Goal: Task Accomplishment & Management: Manage account settings

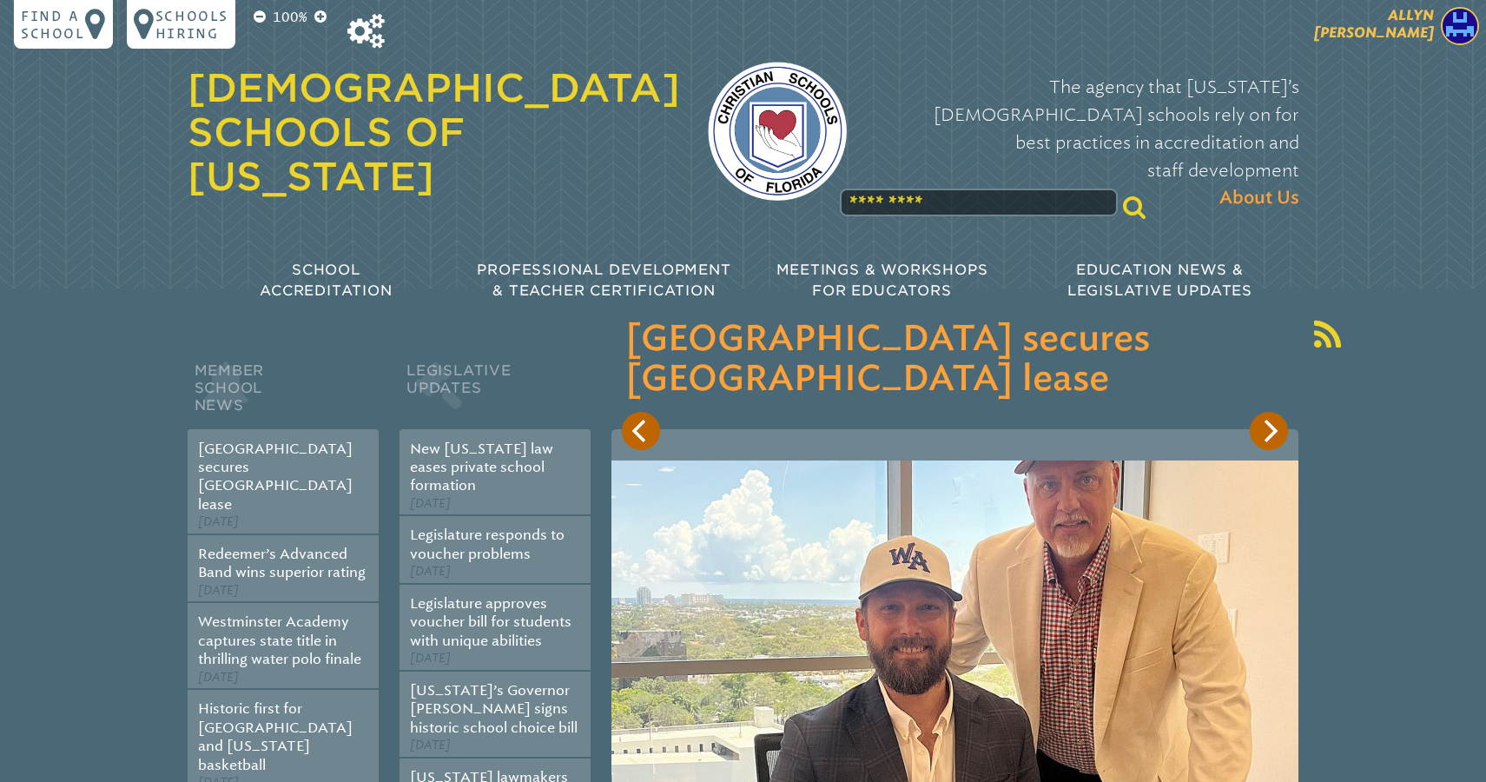
click at [1393, 30] on span "[PERSON_NAME]" at bounding box center [1374, 24] width 120 height 34
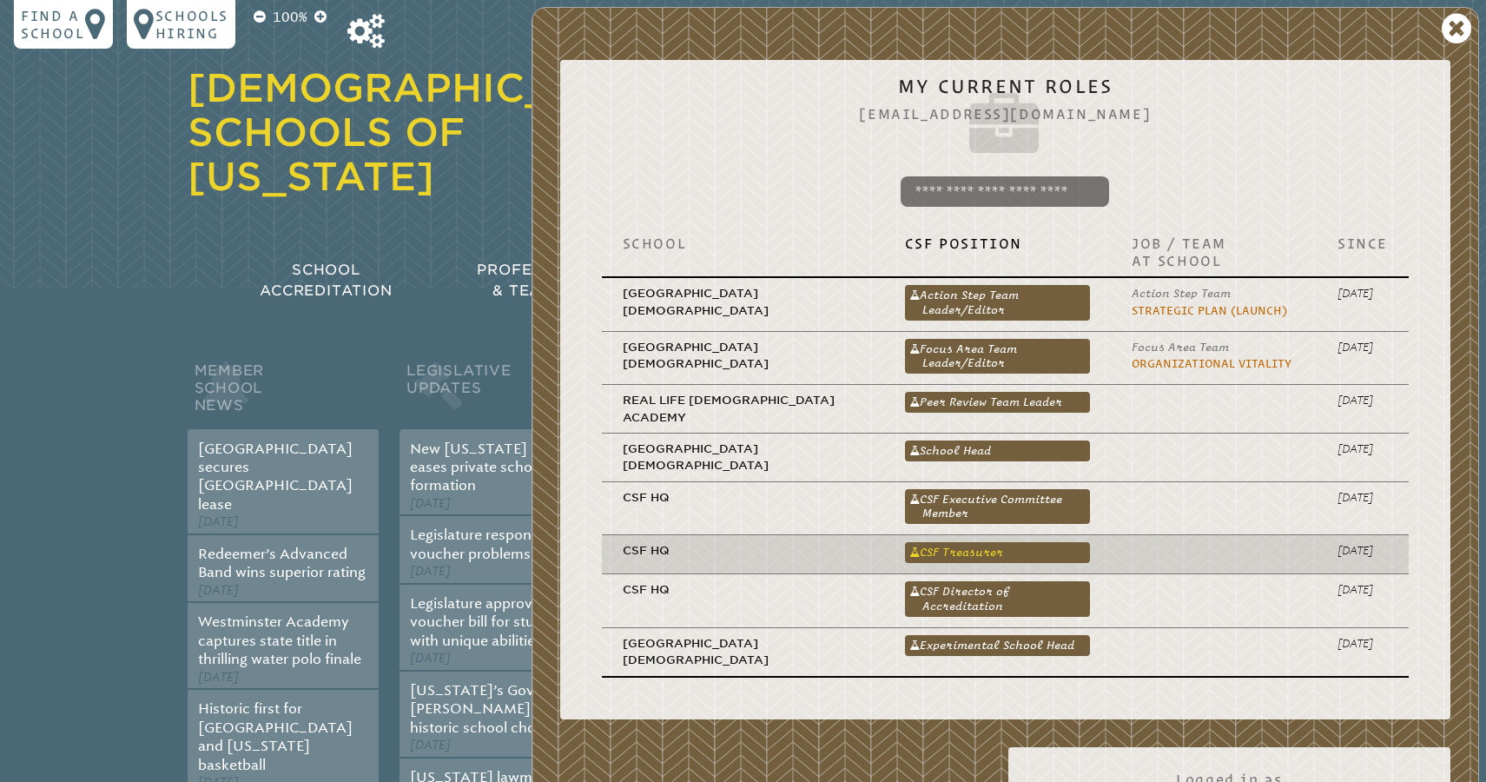
click at [934, 544] on link "CSF Treasurer" at bounding box center [997, 552] width 185 height 21
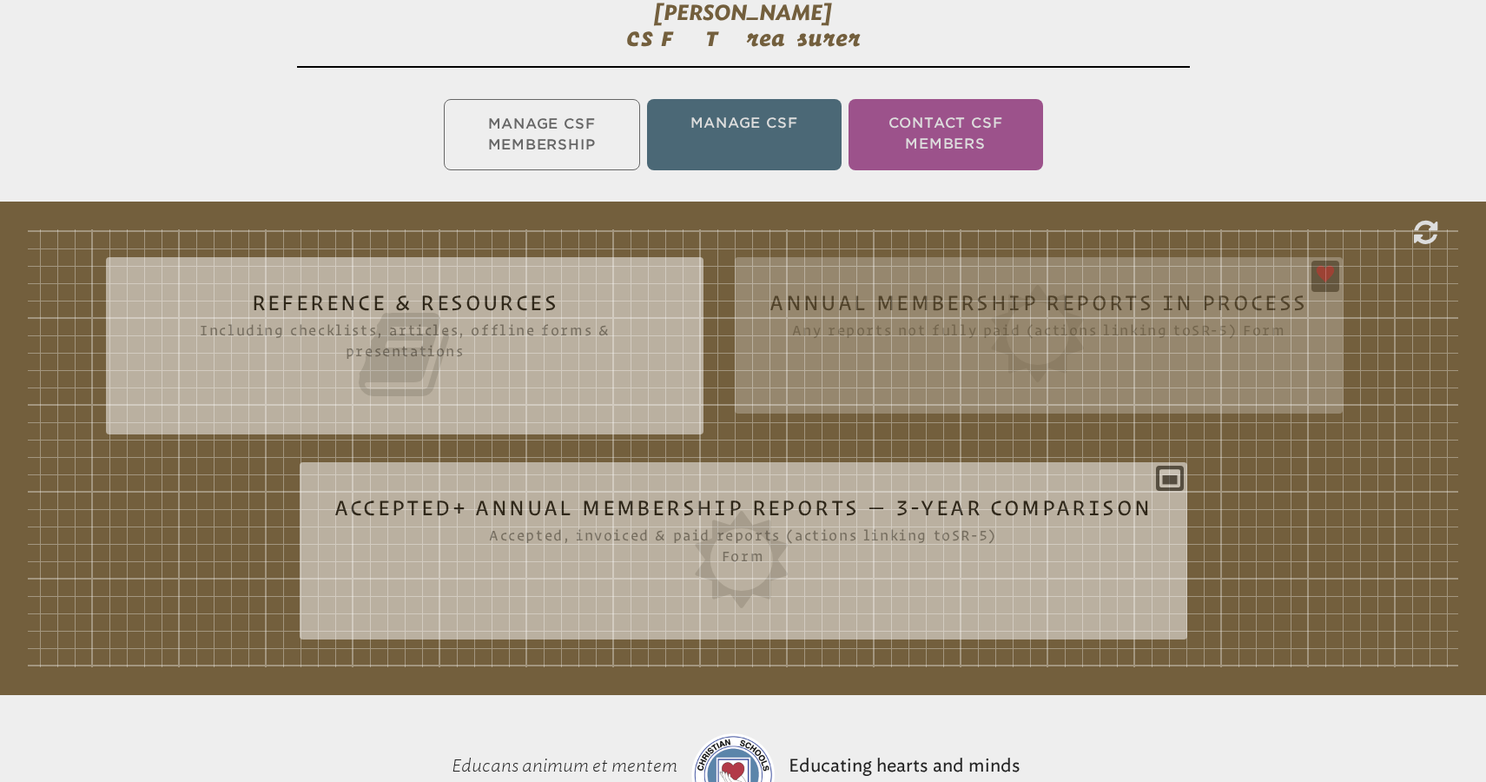
scroll to position [339, 0]
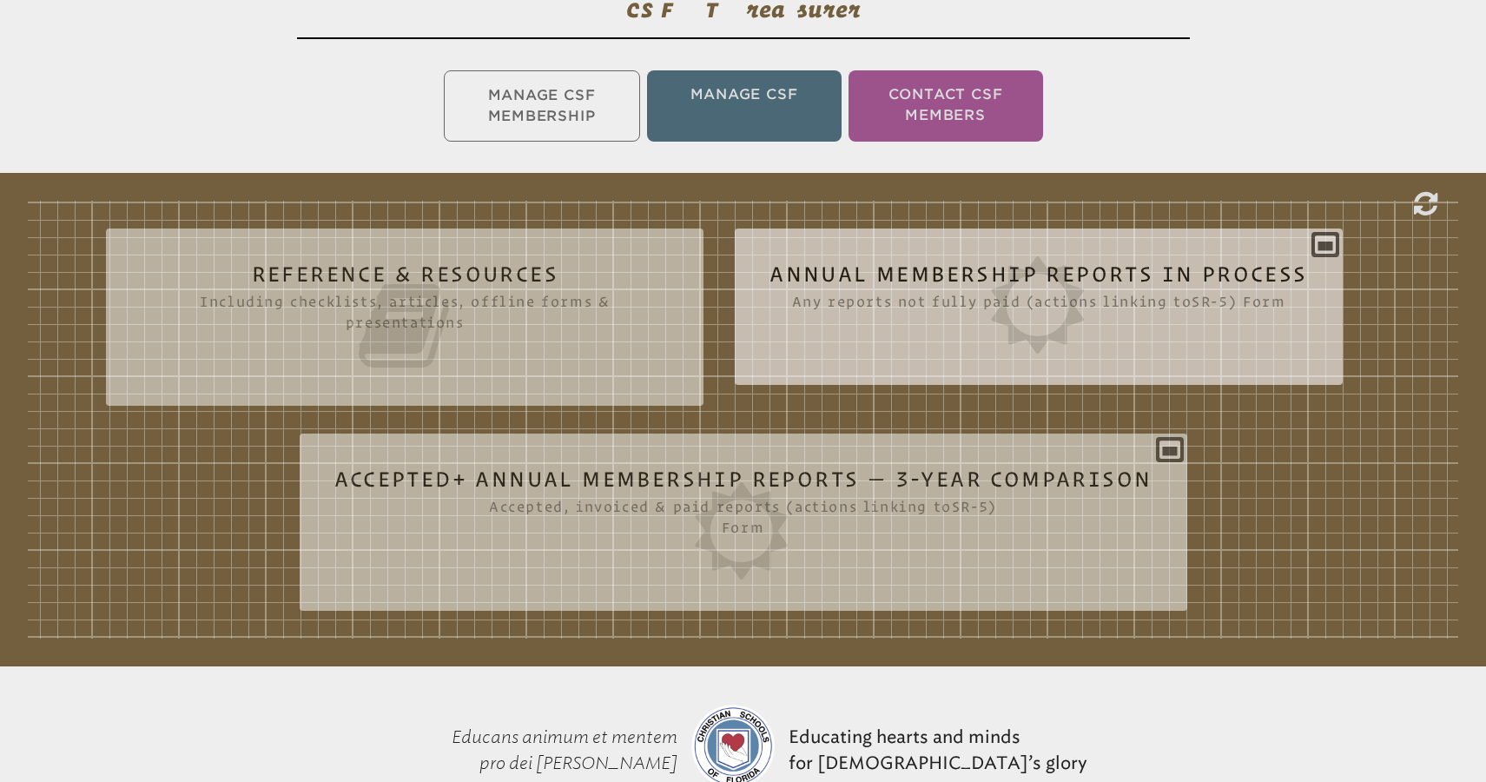
click at [1064, 288] on icon at bounding box center [1039, 304] width 538 height 97
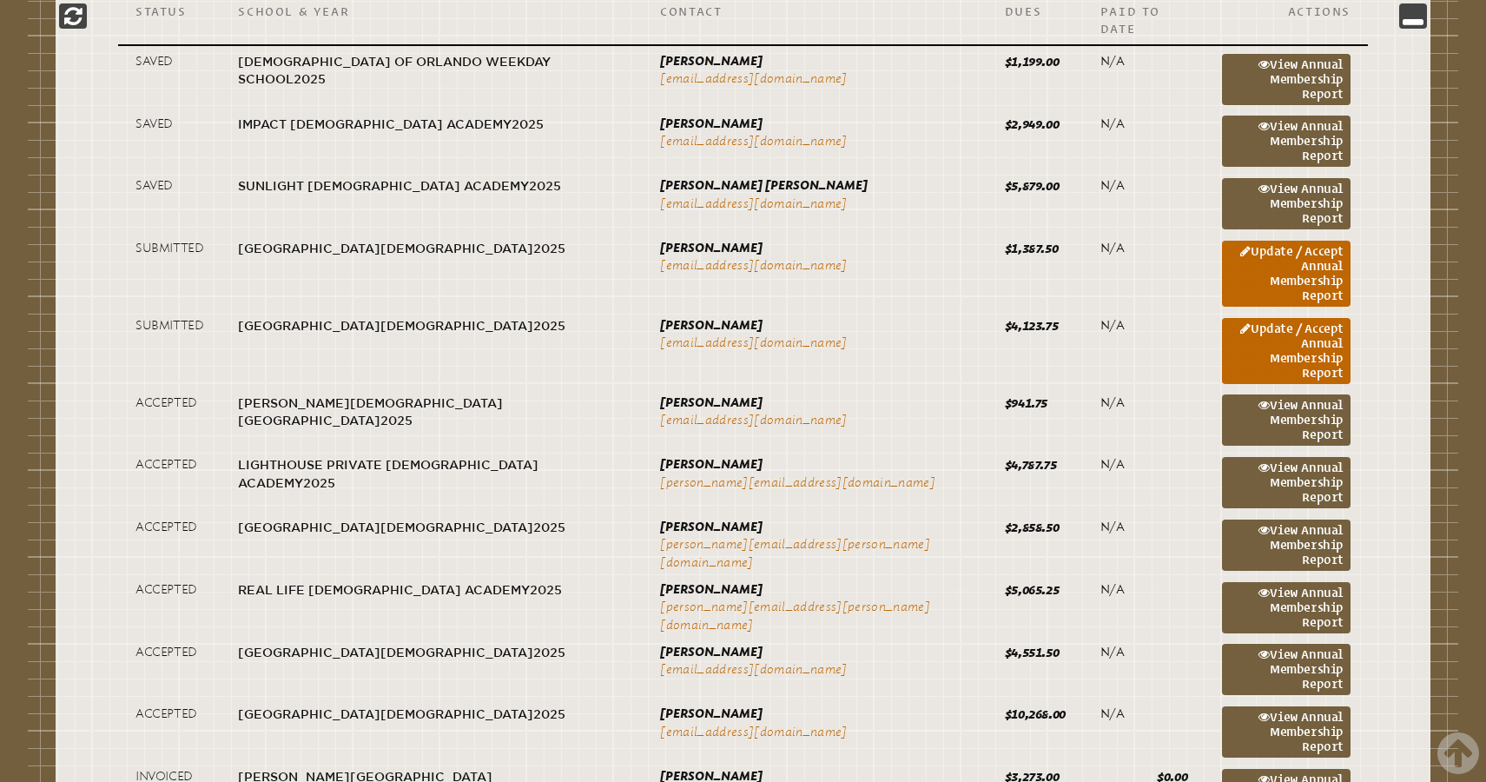
scroll to position [898, 0]
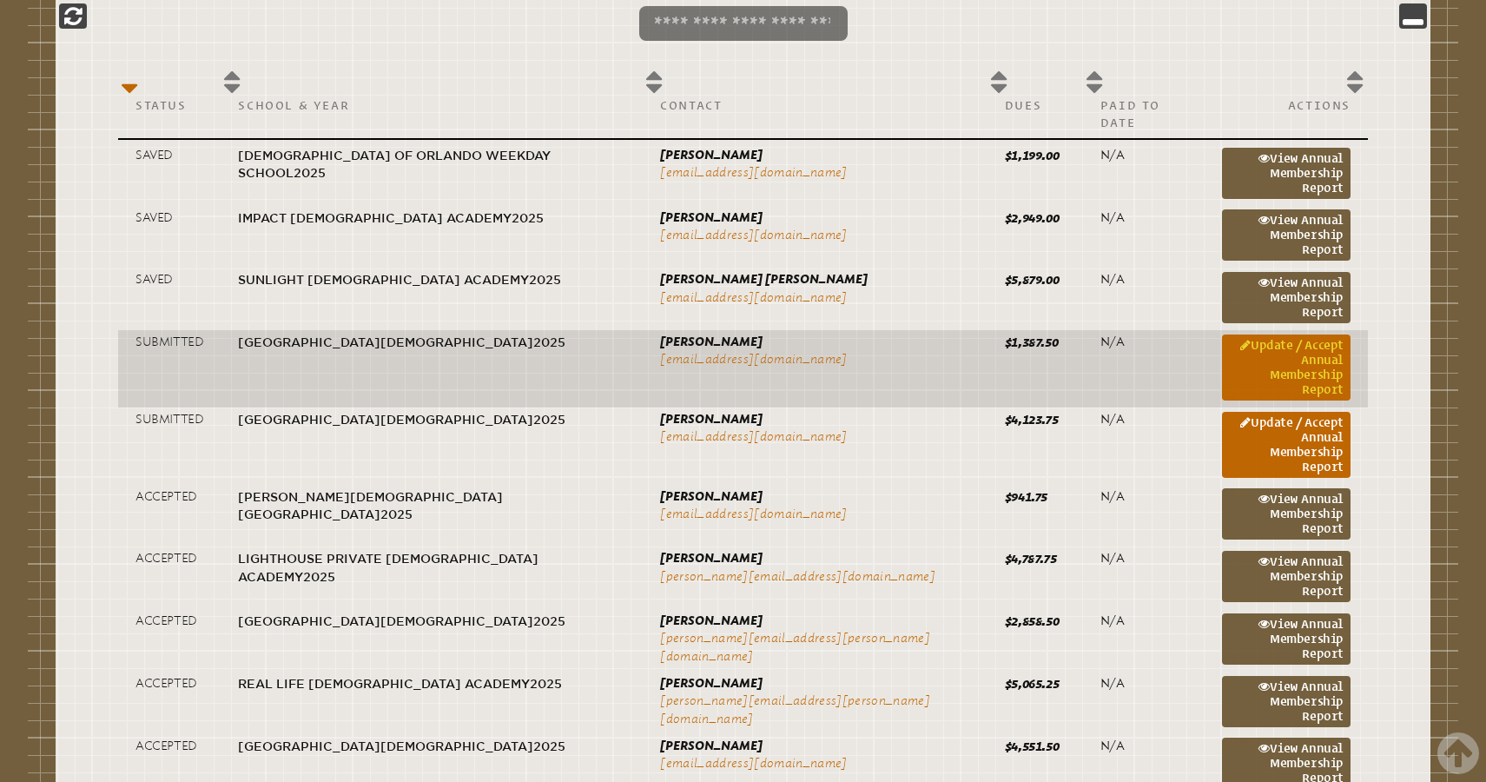
click at [1311, 334] on link "Update / Accept Annual Membership Report" at bounding box center [1286, 367] width 129 height 66
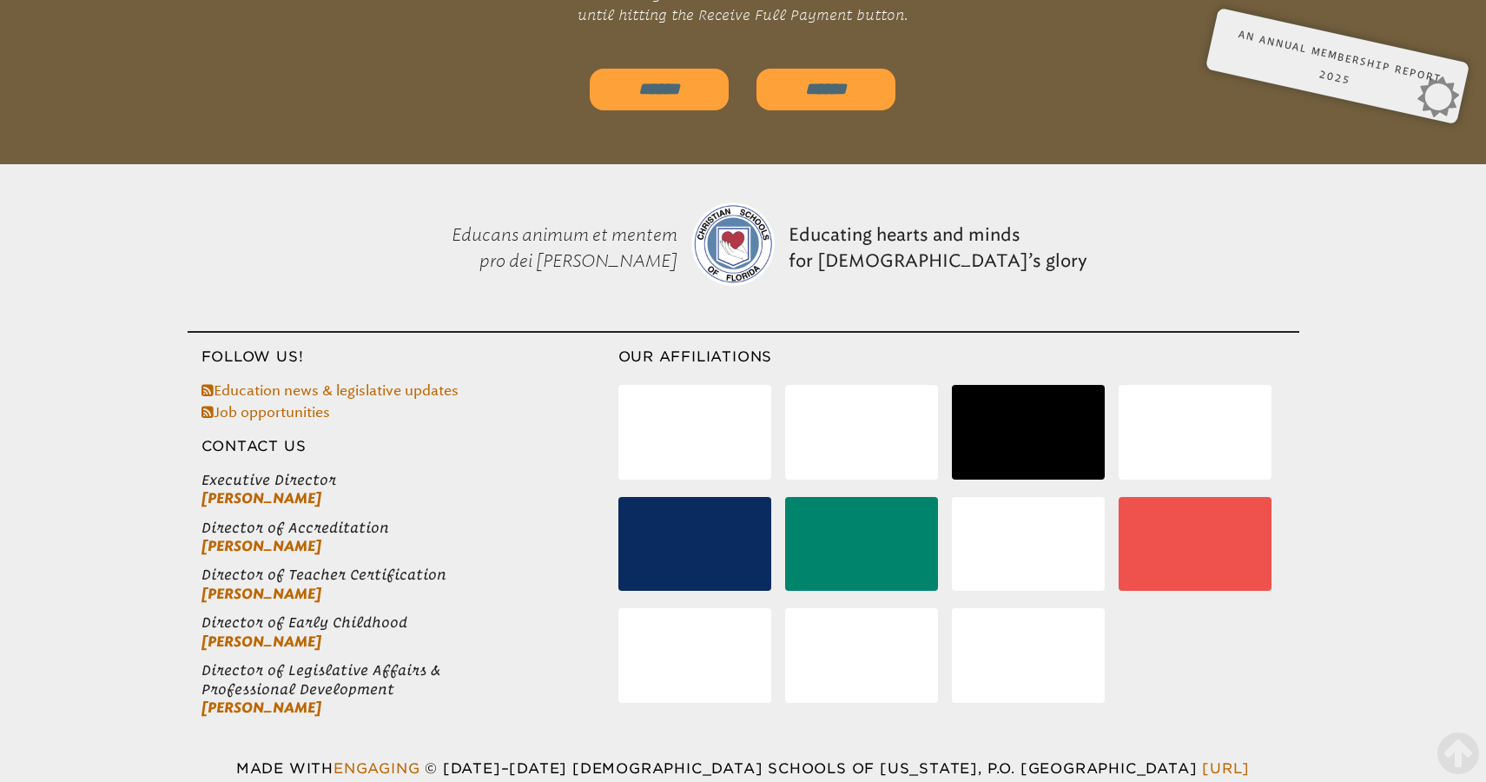
scroll to position [6055, 0]
click at [671, 77] on input "******" at bounding box center [659, 90] width 139 height 42
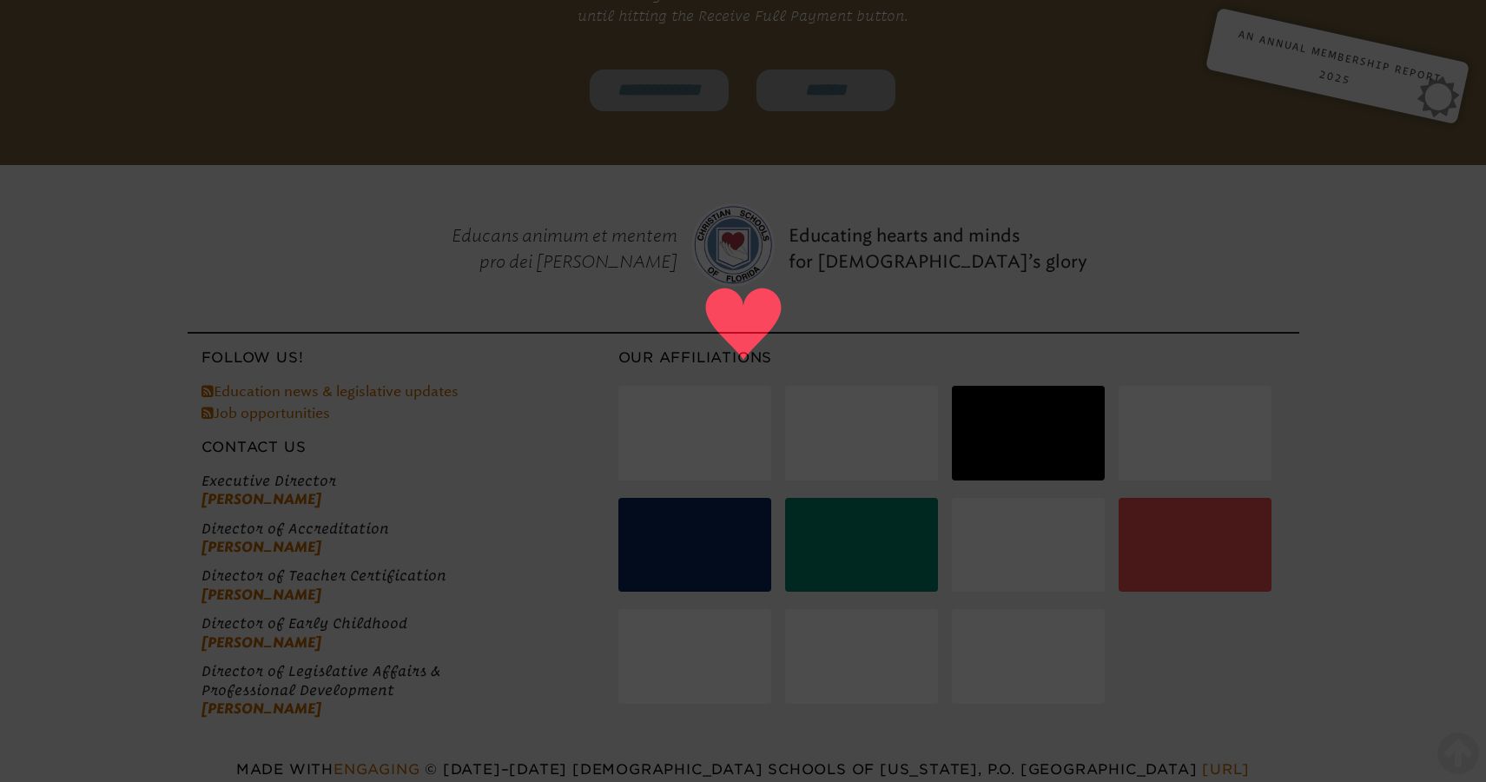
type input "******"
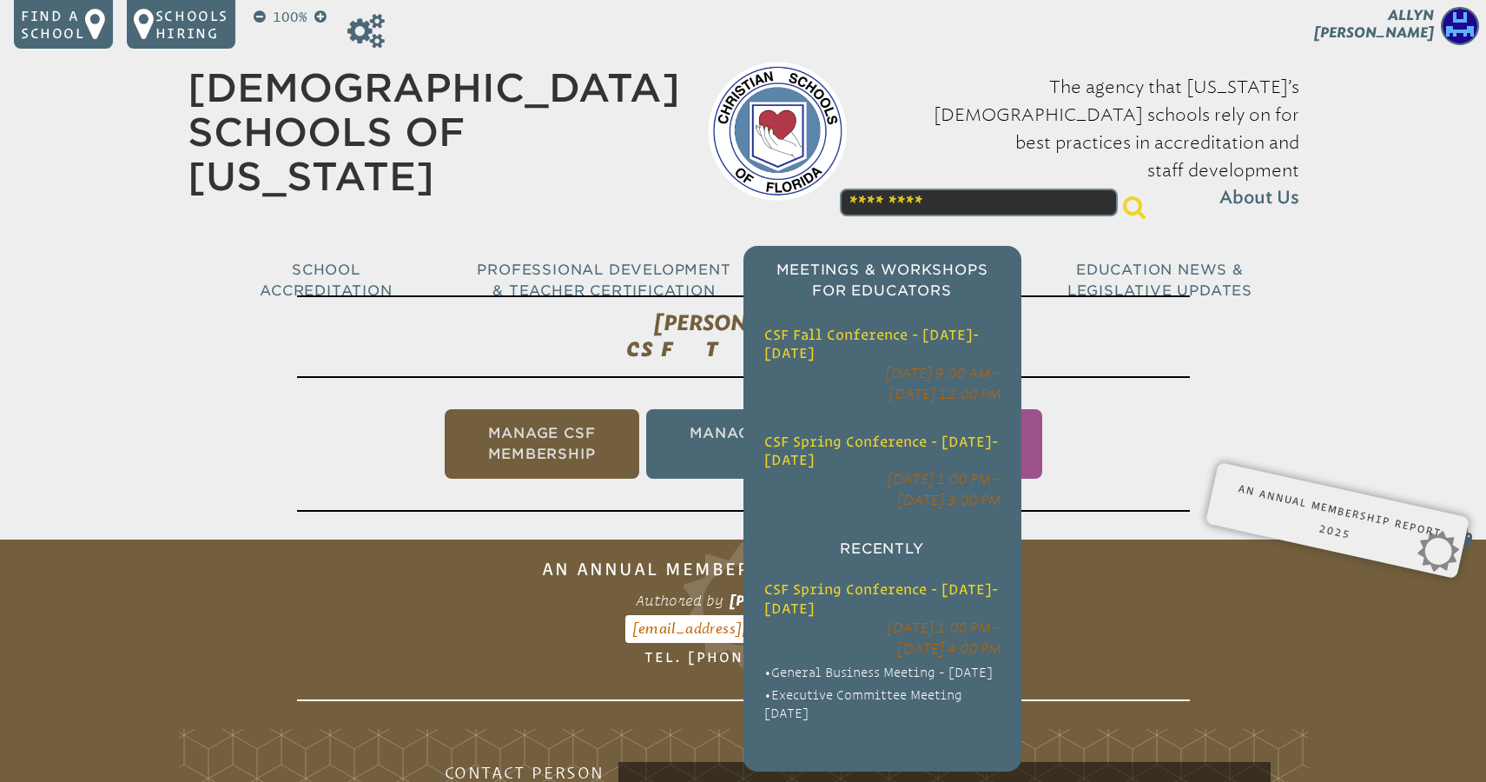
scroll to position [0, 0]
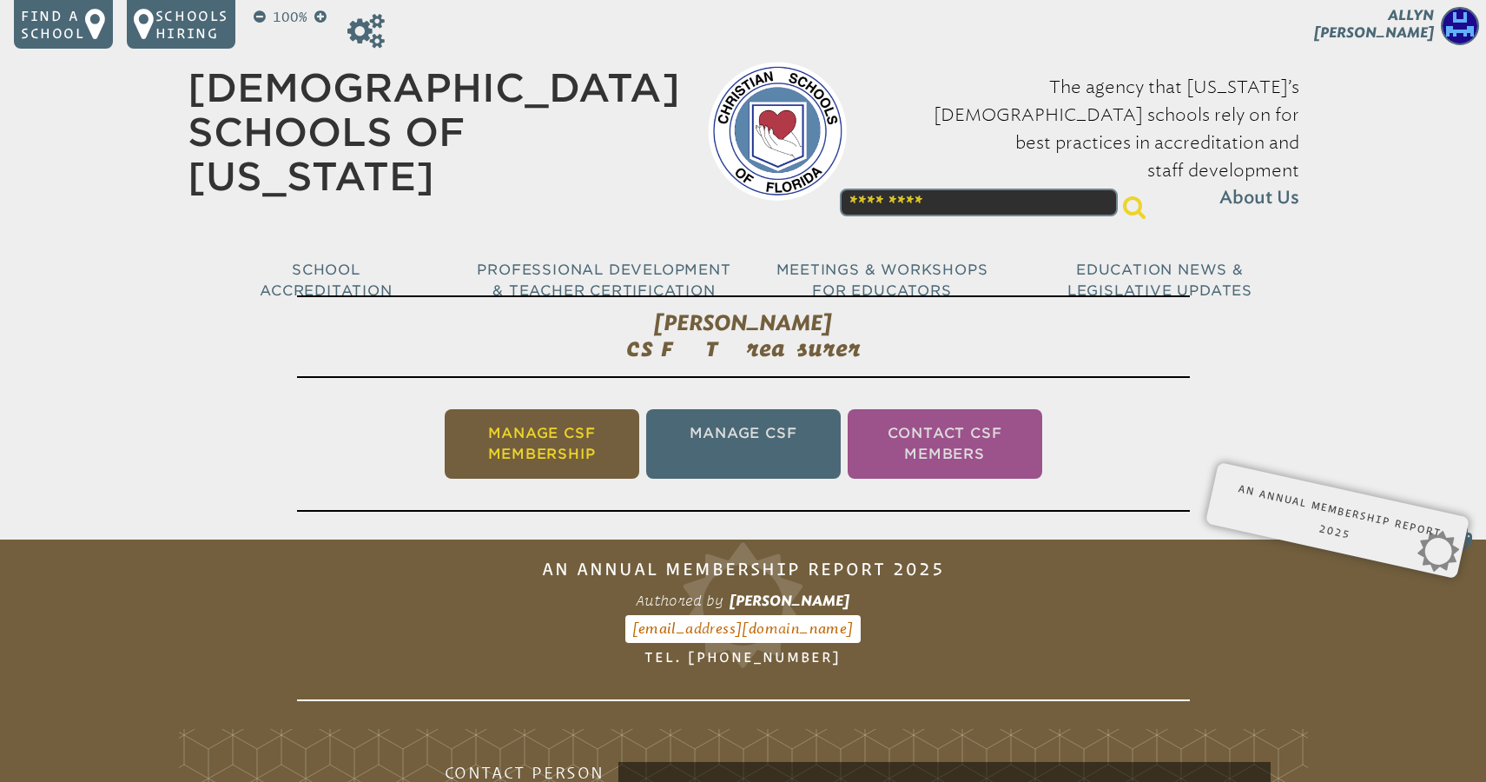
click at [525, 433] on li "Manage CSF Membership" at bounding box center [542, 443] width 195 height 69
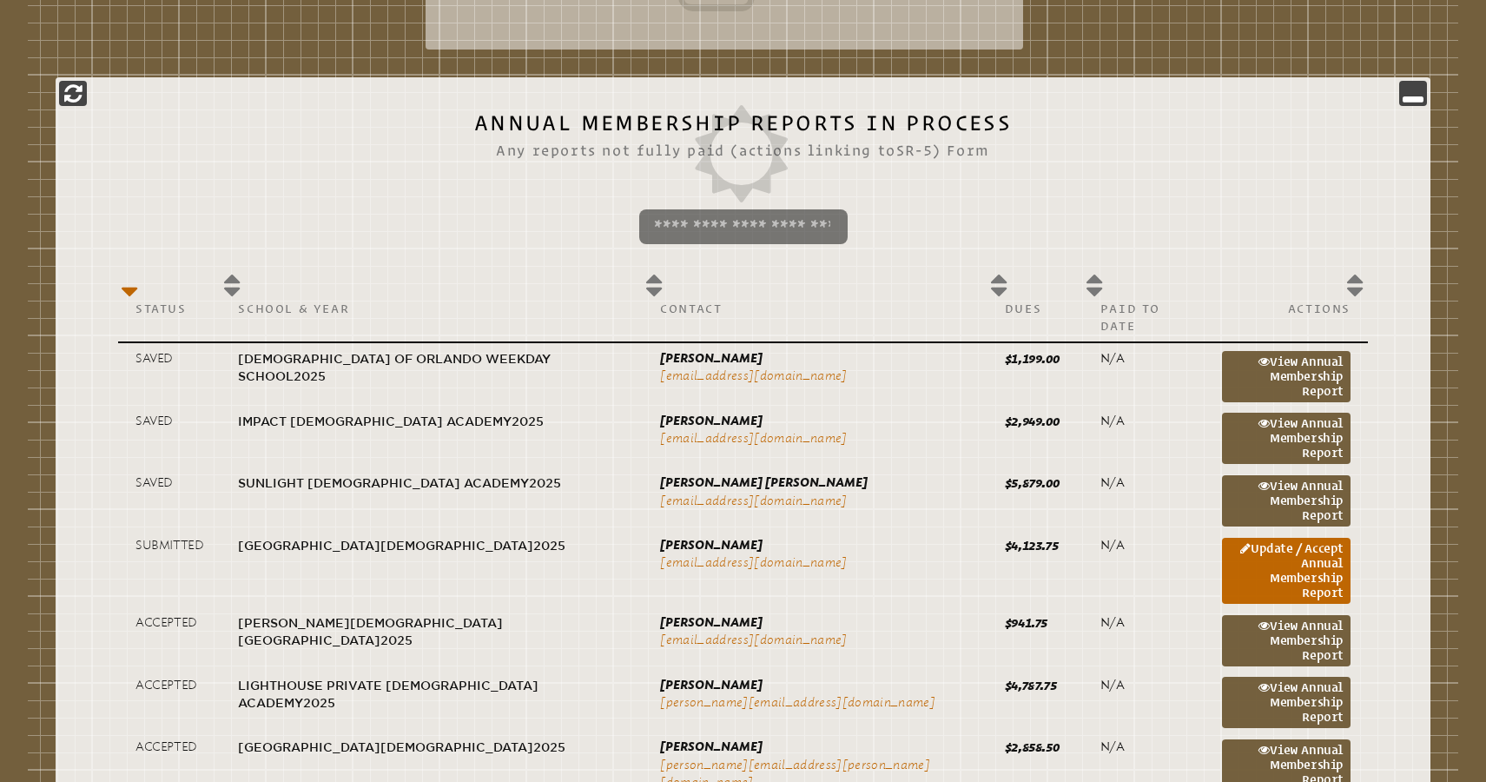
scroll to position [732, 0]
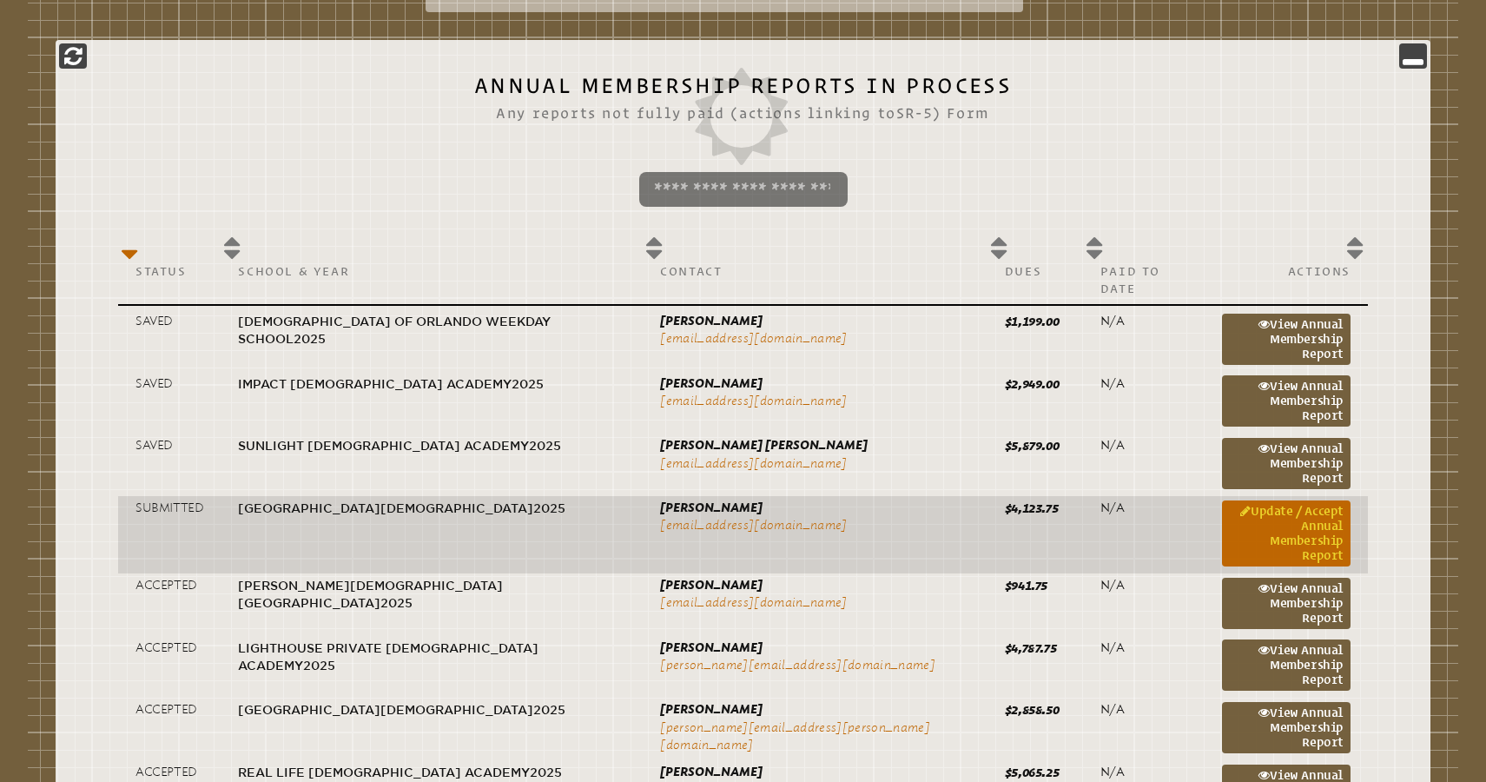
click at [1268, 500] on link "Update / Accept Annual Membership Report" at bounding box center [1286, 533] width 129 height 66
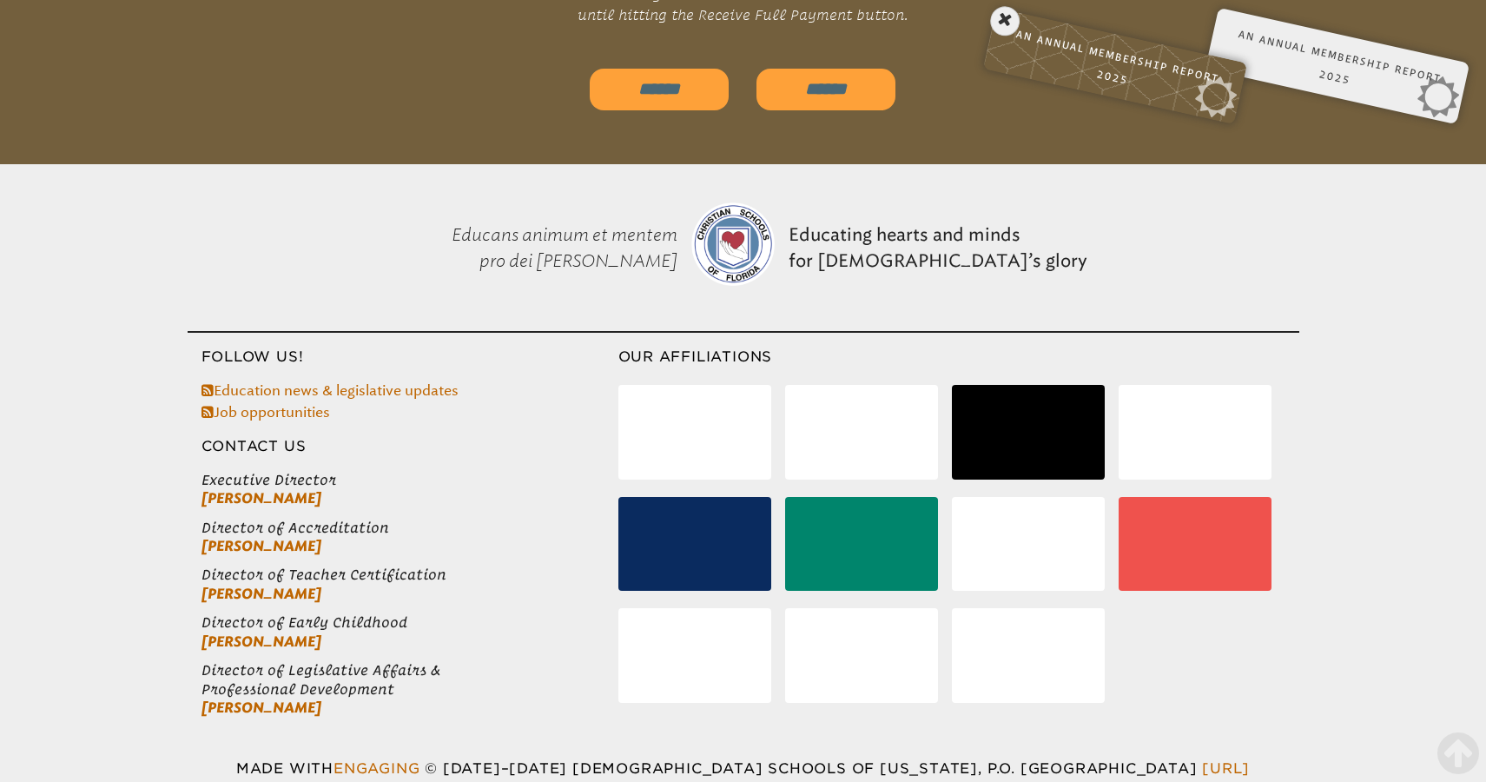
scroll to position [6055, 0]
click at [669, 69] on input "******" at bounding box center [659, 90] width 139 height 42
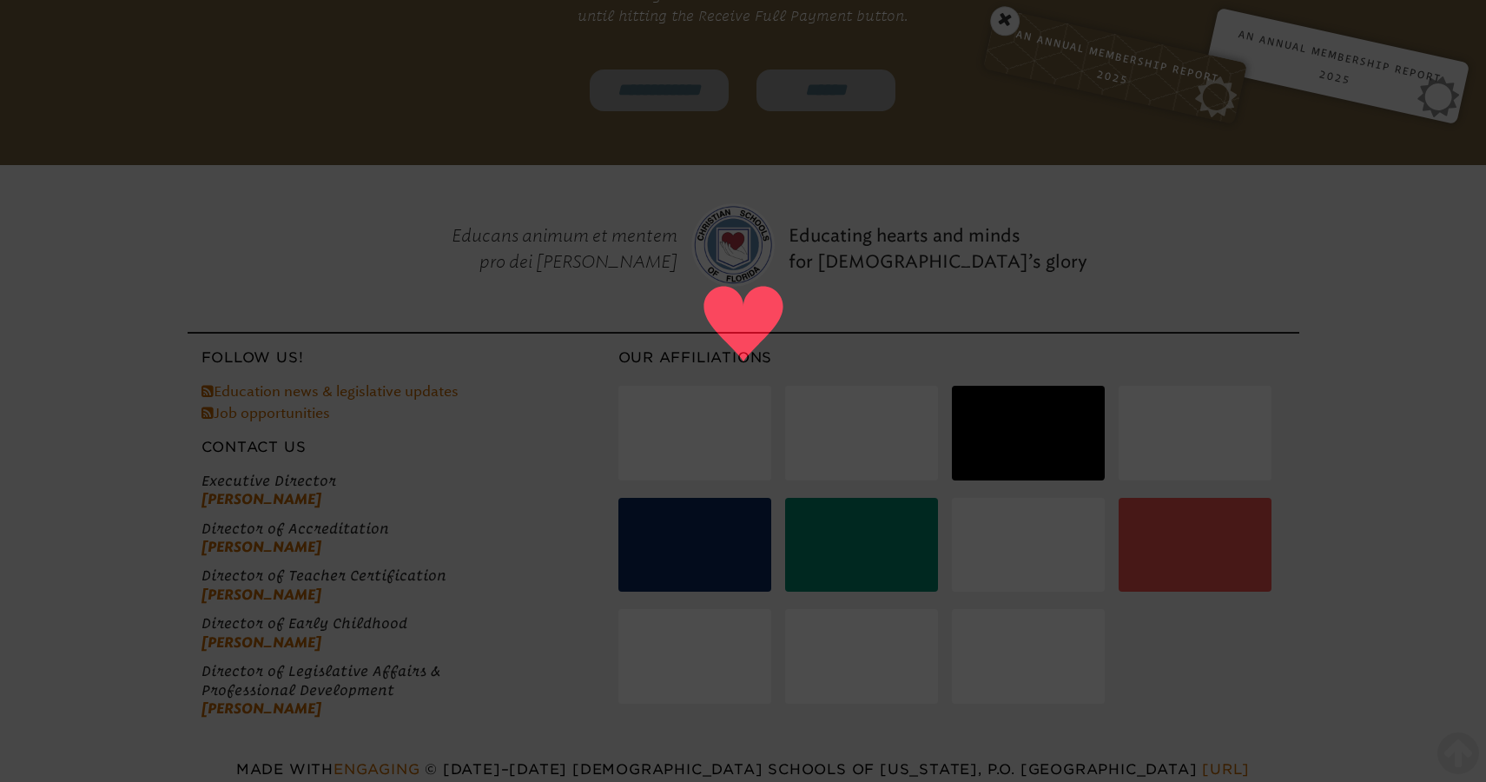
type input "******"
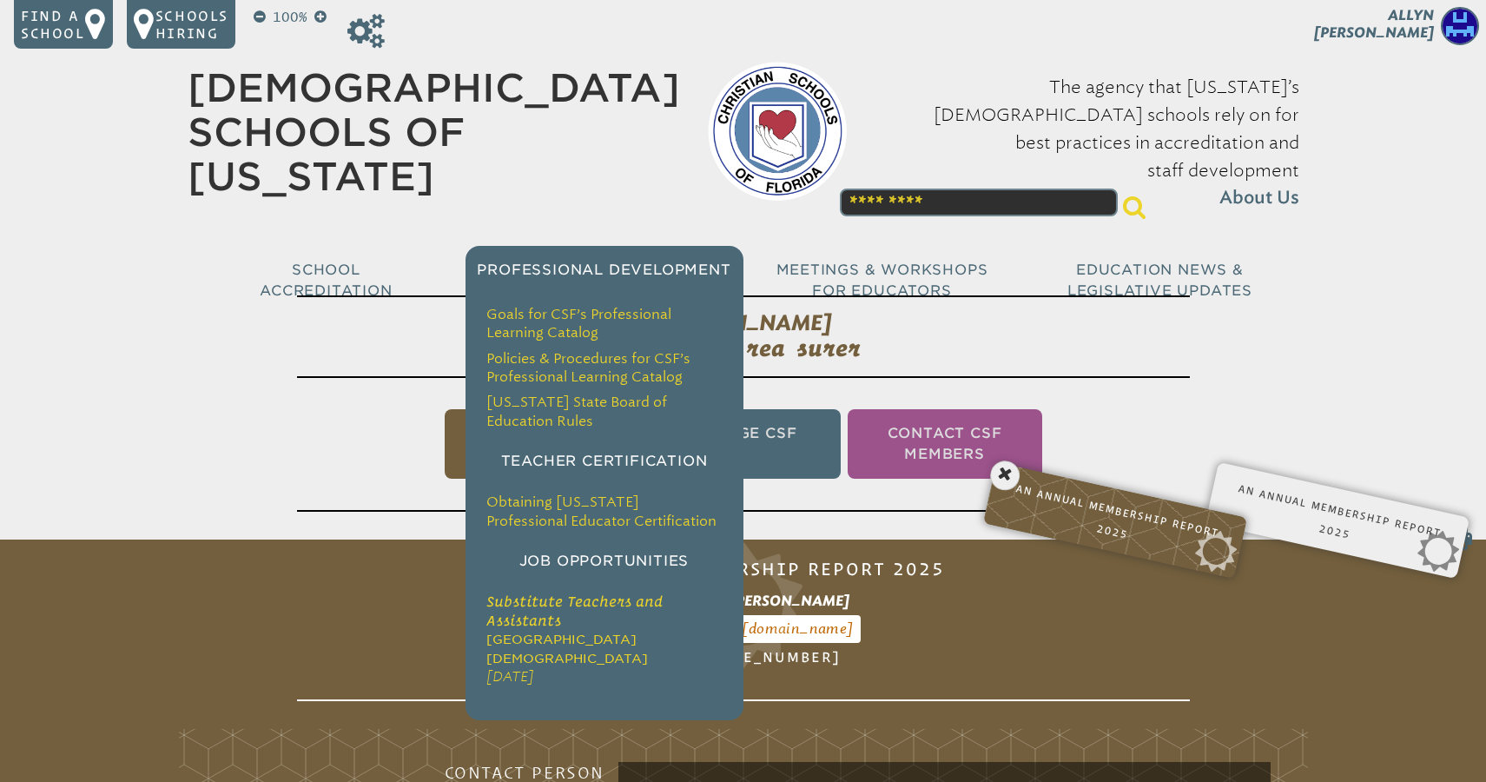
scroll to position [0, 0]
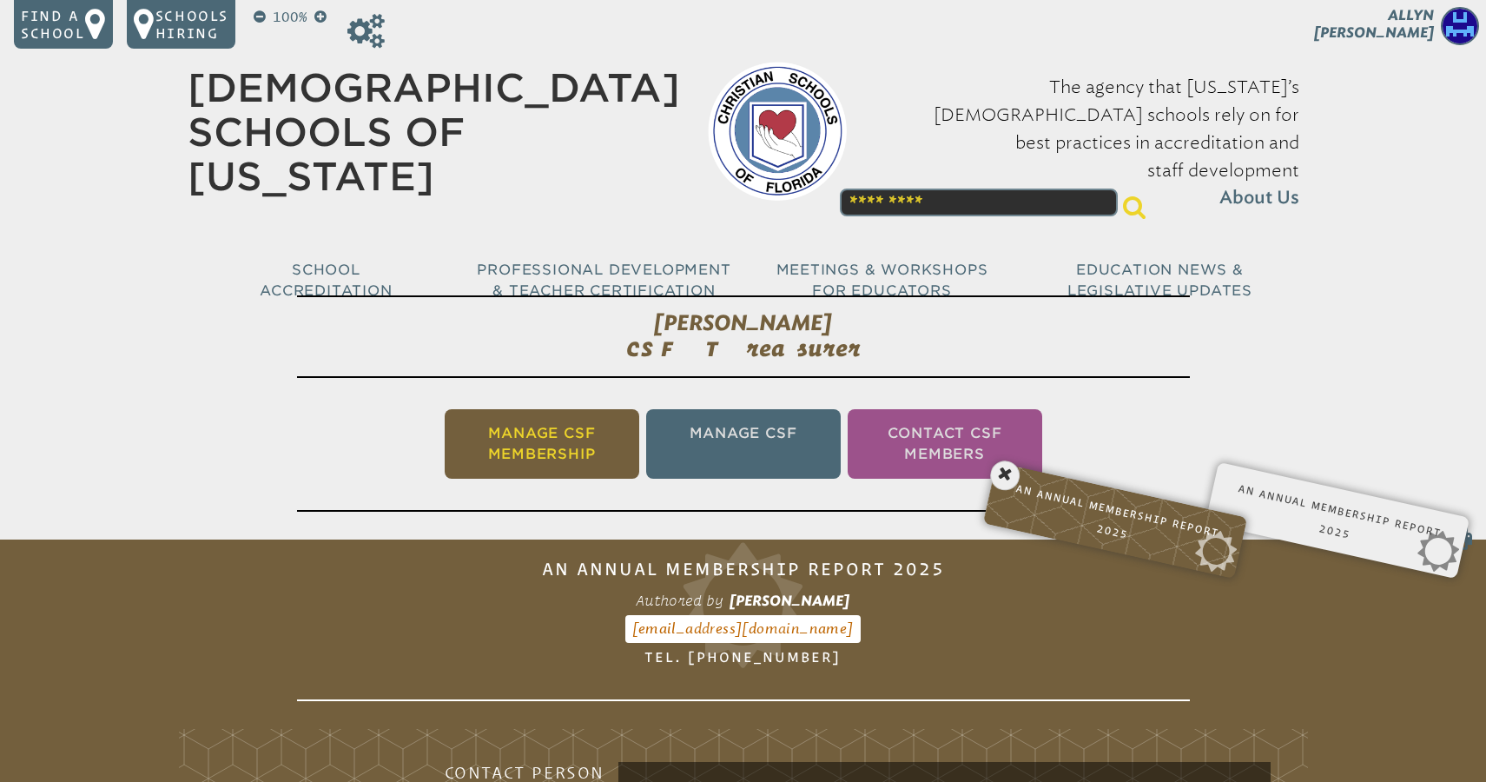
click at [535, 422] on li "Manage CSF Membership" at bounding box center [542, 443] width 195 height 69
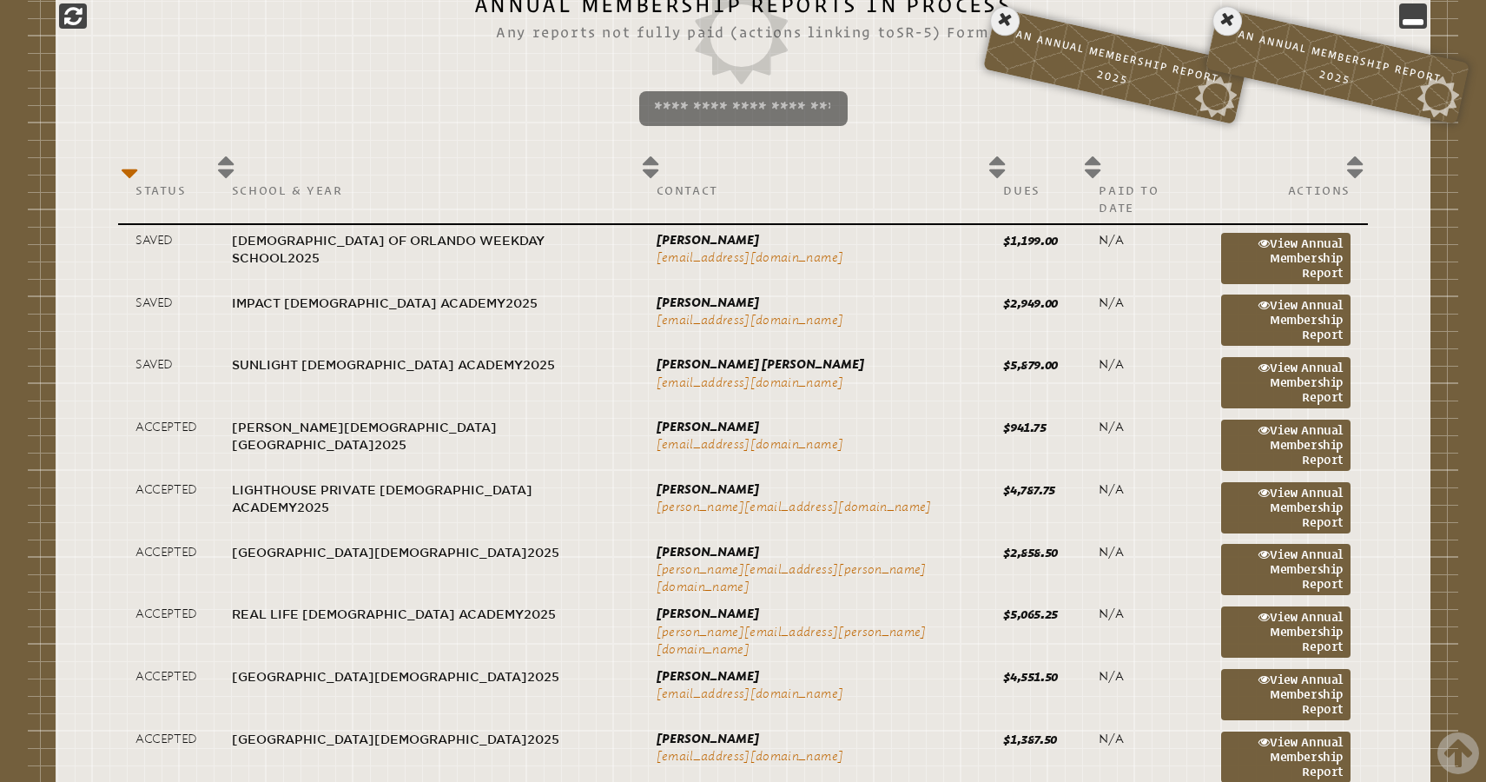
scroll to position [815, 0]
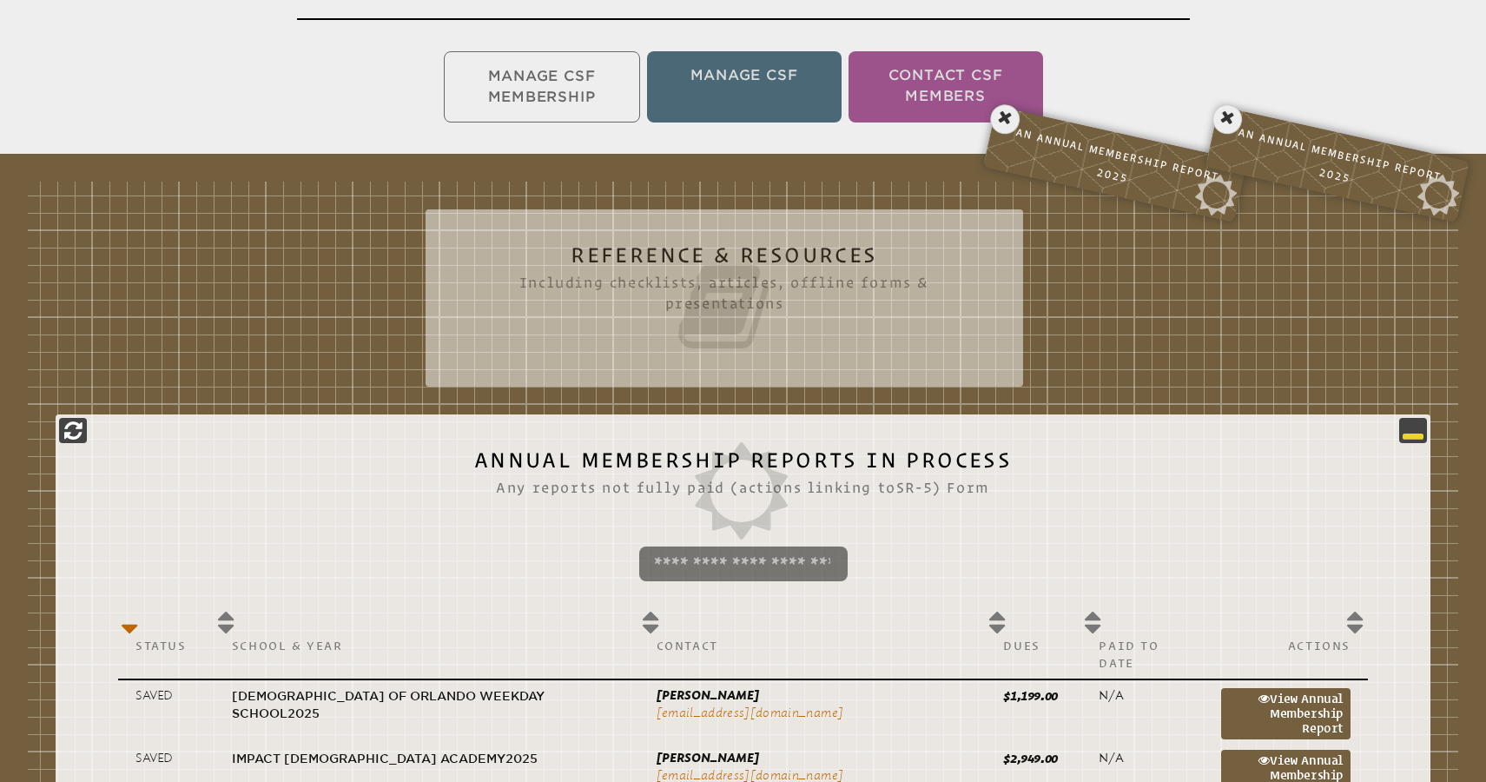
click at [1411, 427] on icon at bounding box center [1413, 430] width 21 height 21
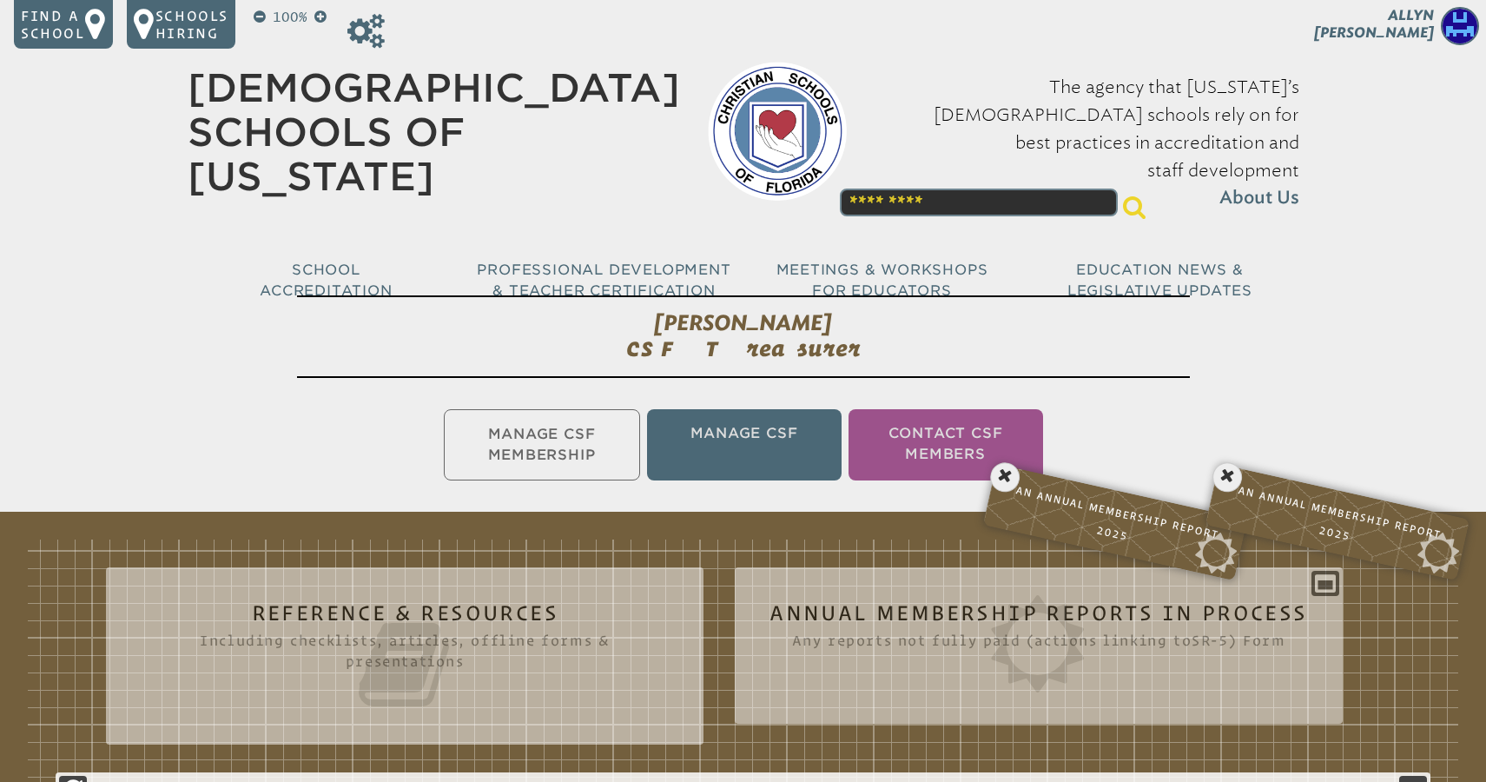
scroll to position [0, 0]
click at [1004, 472] on icon at bounding box center [1006, 477] width 36 height 36
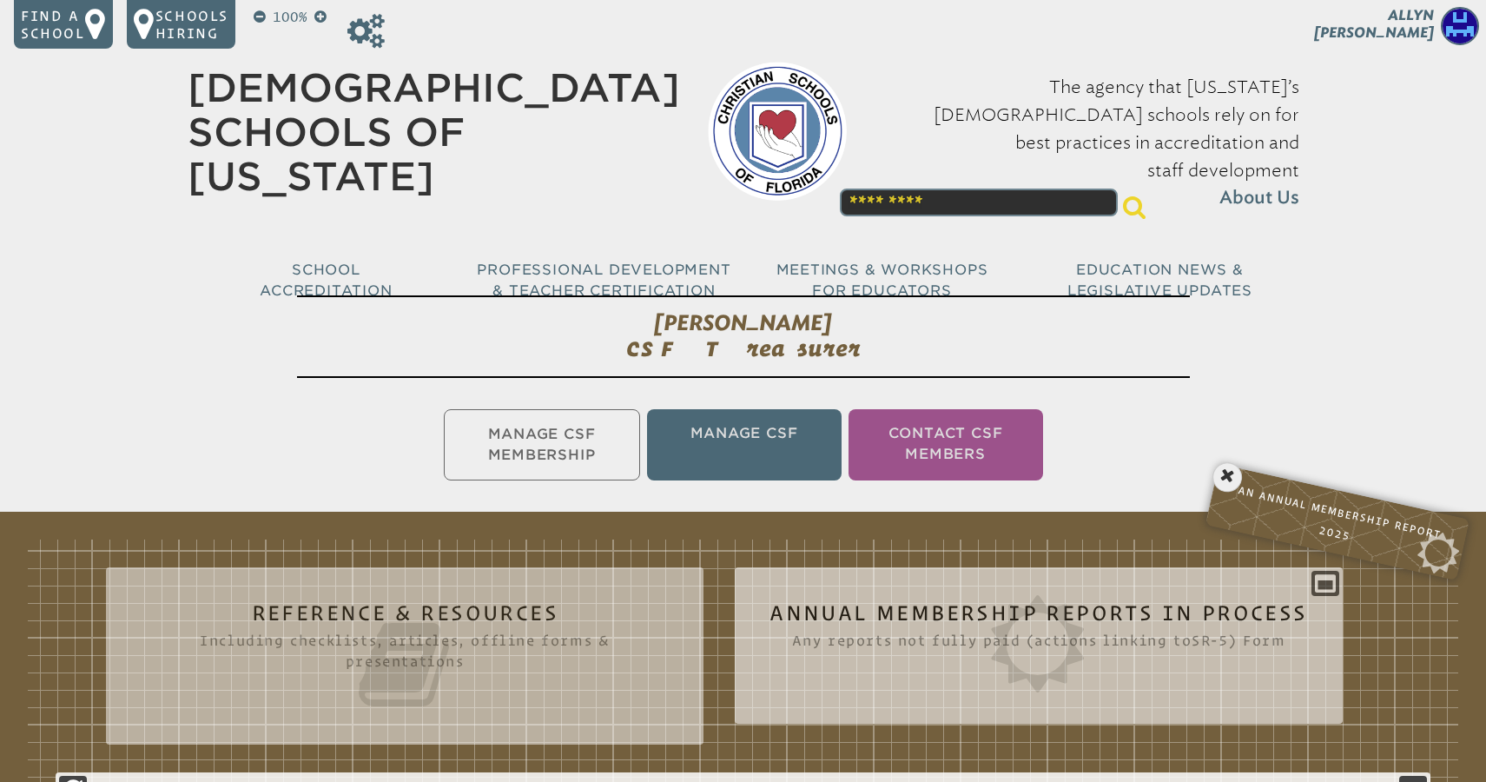
click at [909, 606] on icon at bounding box center [1039, 643] width 538 height 97
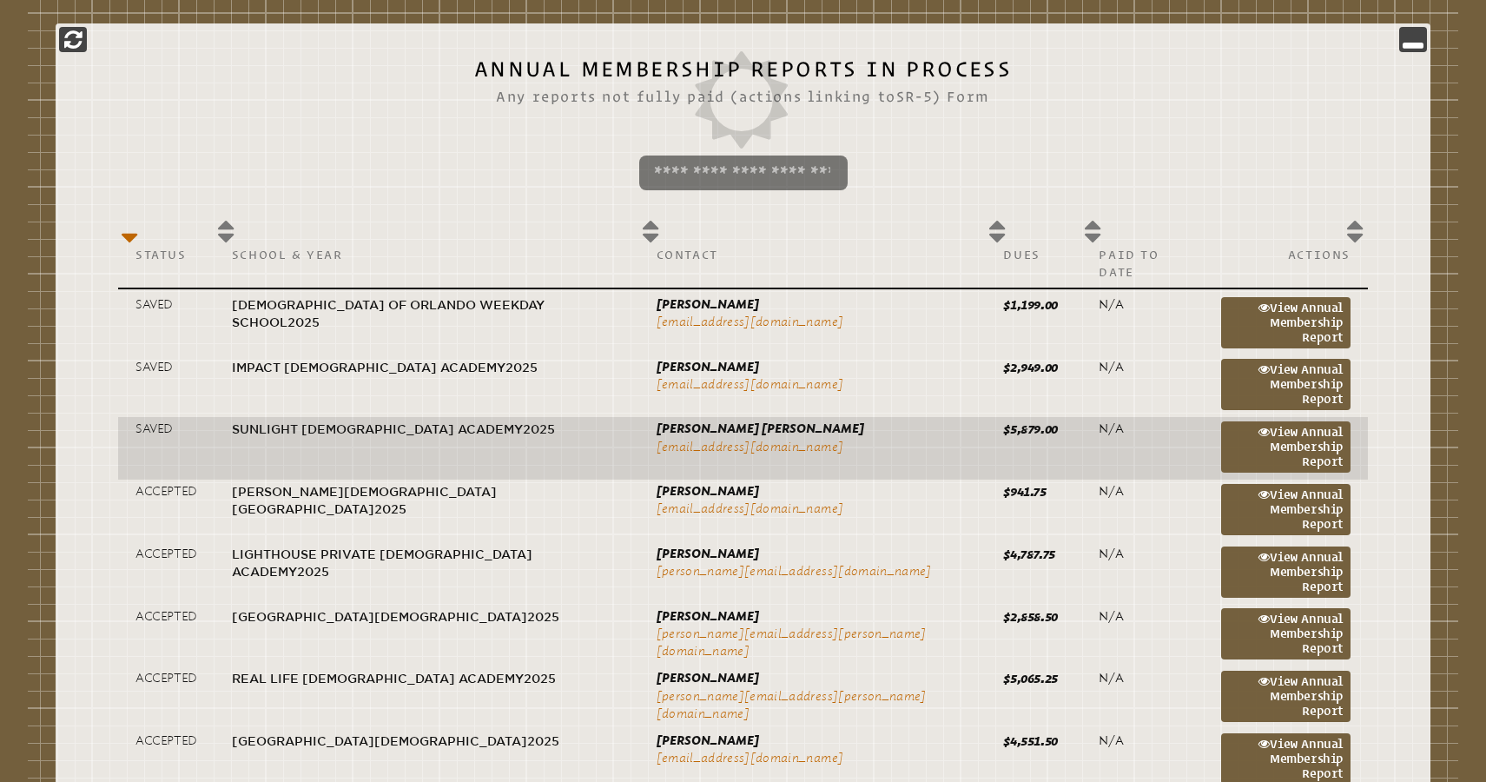
scroll to position [728, 0]
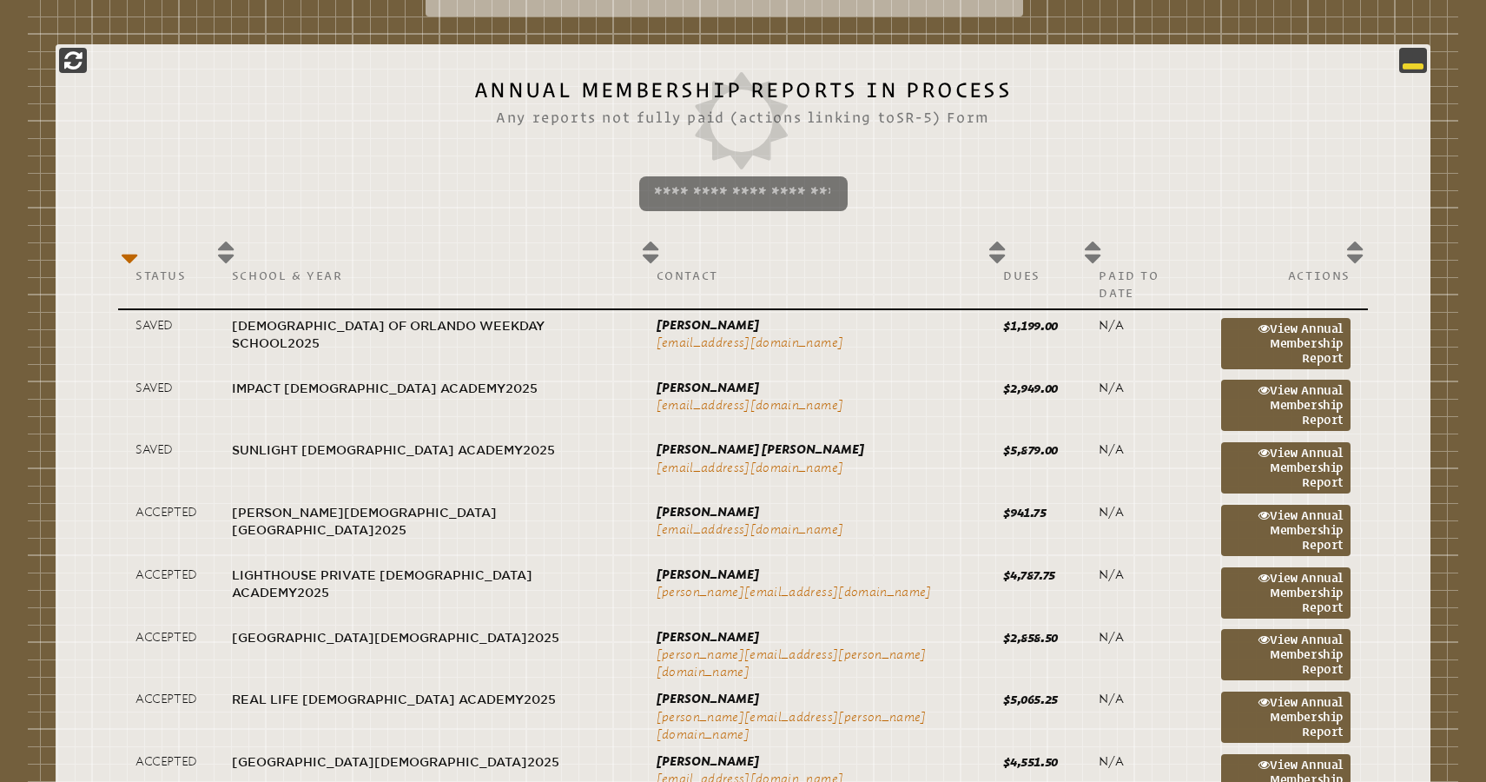
click at [1406, 63] on icon at bounding box center [1413, 60] width 21 height 21
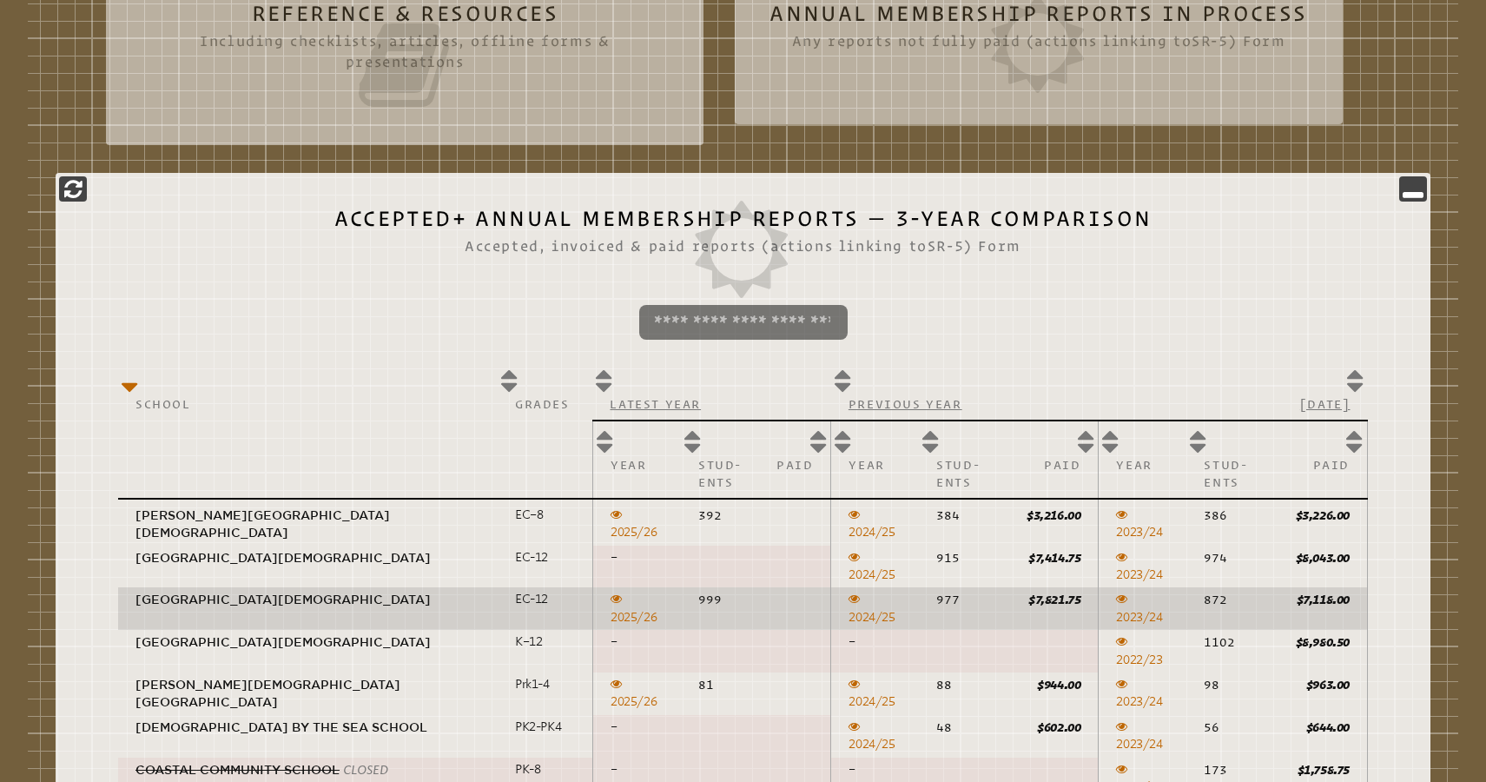
scroll to position [427, 0]
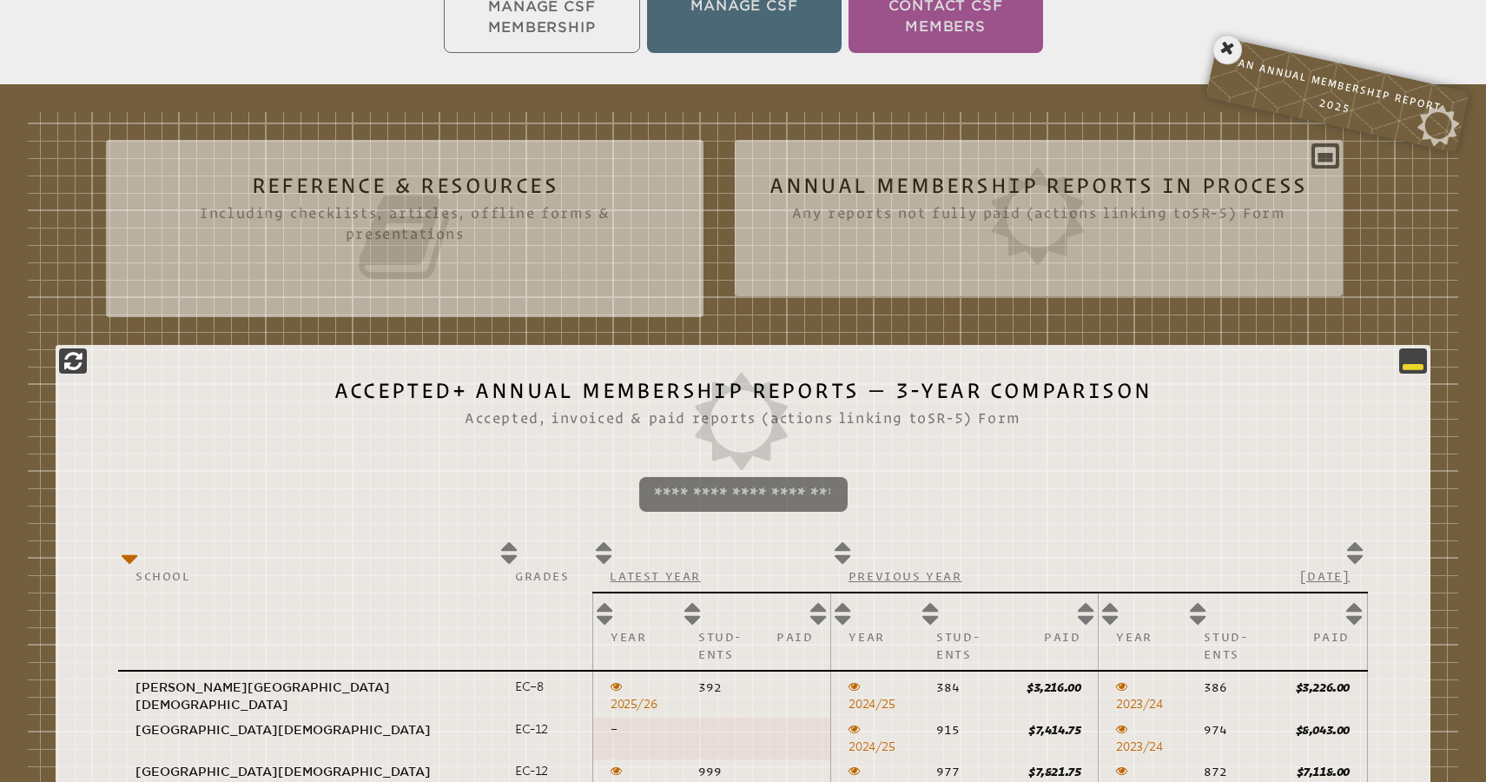
click at [1409, 365] on icon at bounding box center [1413, 360] width 21 height 21
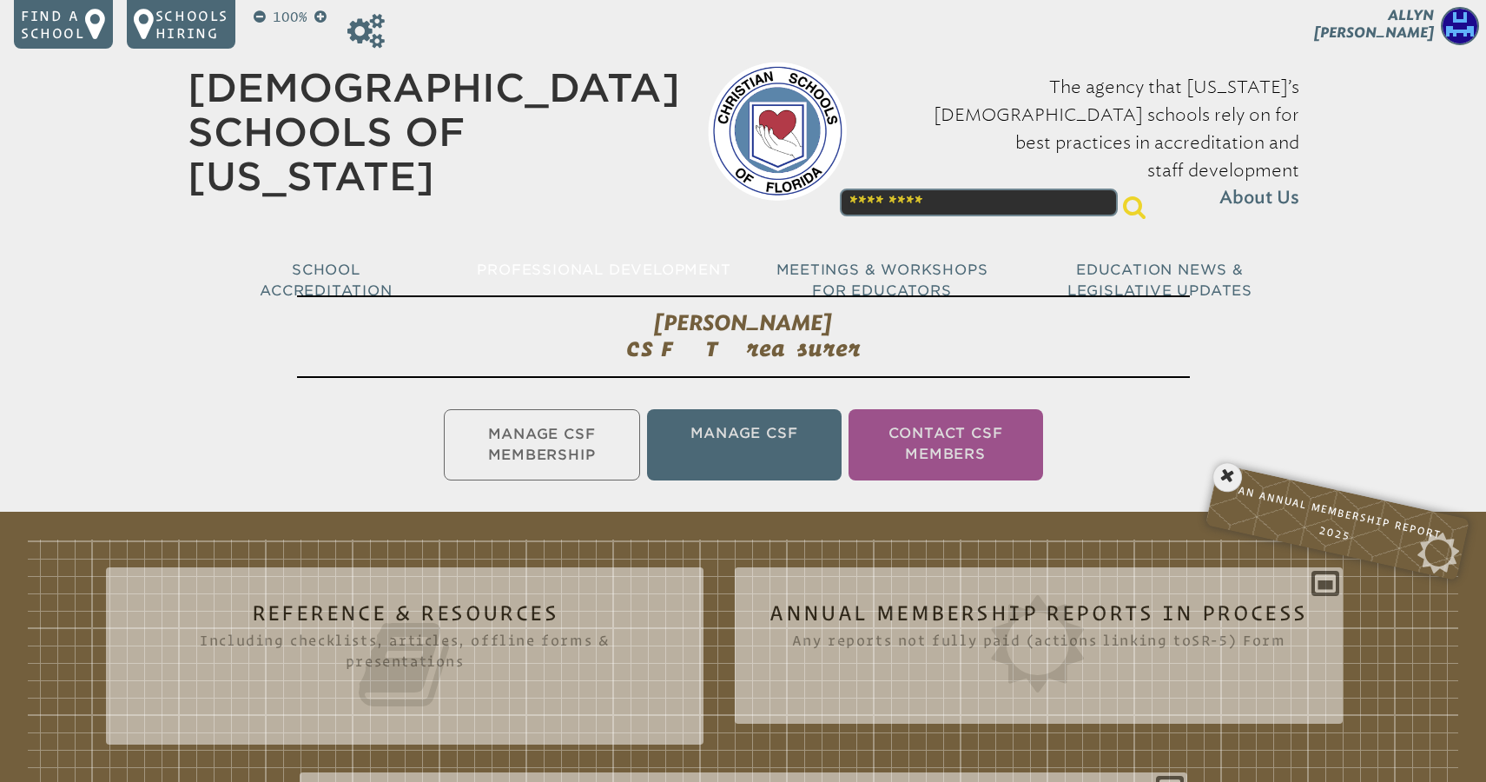
scroll to position [0, 0]
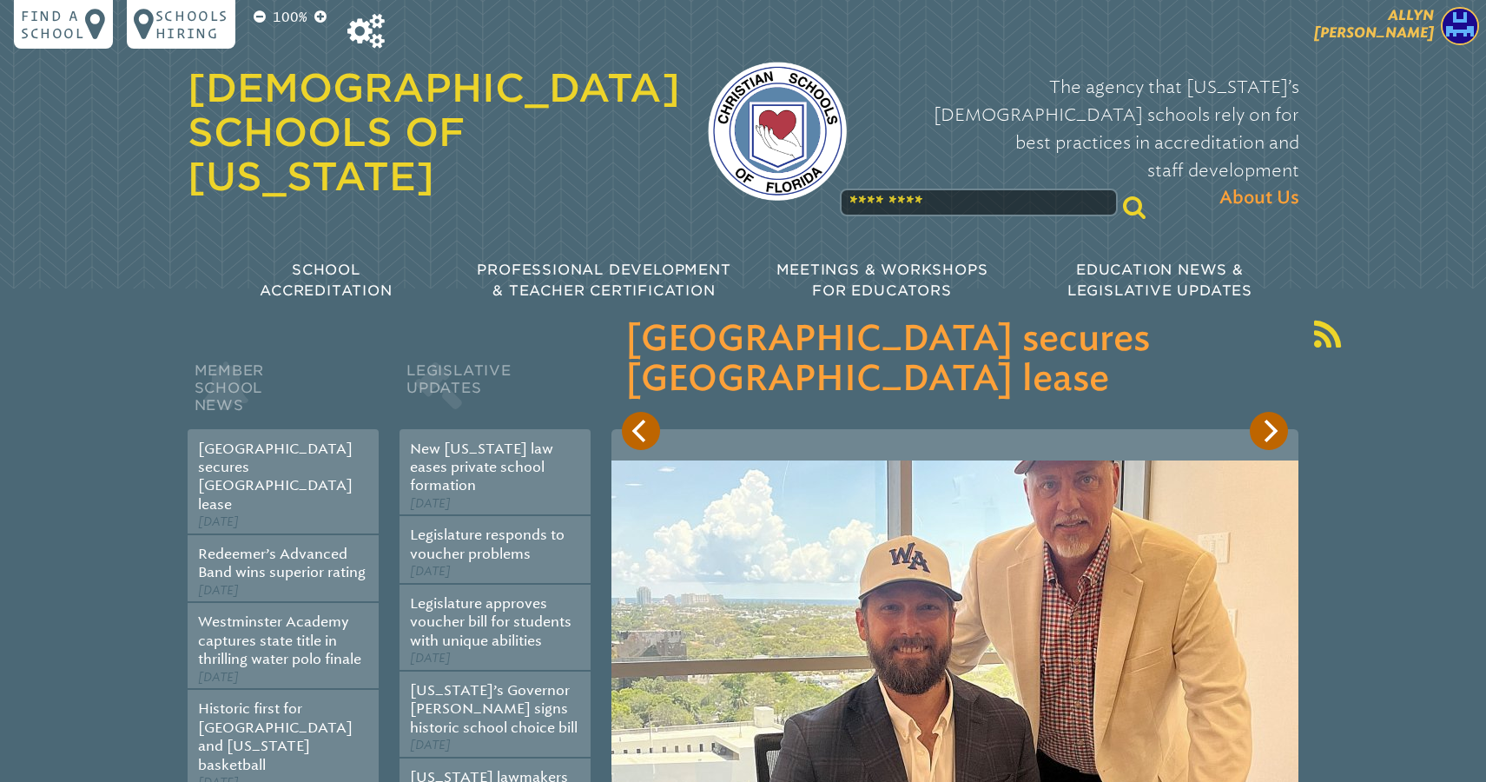
click at [1400, 28] on span "[PERSON_NAME]" at bounding box center [1374, 24] width 120 height 34
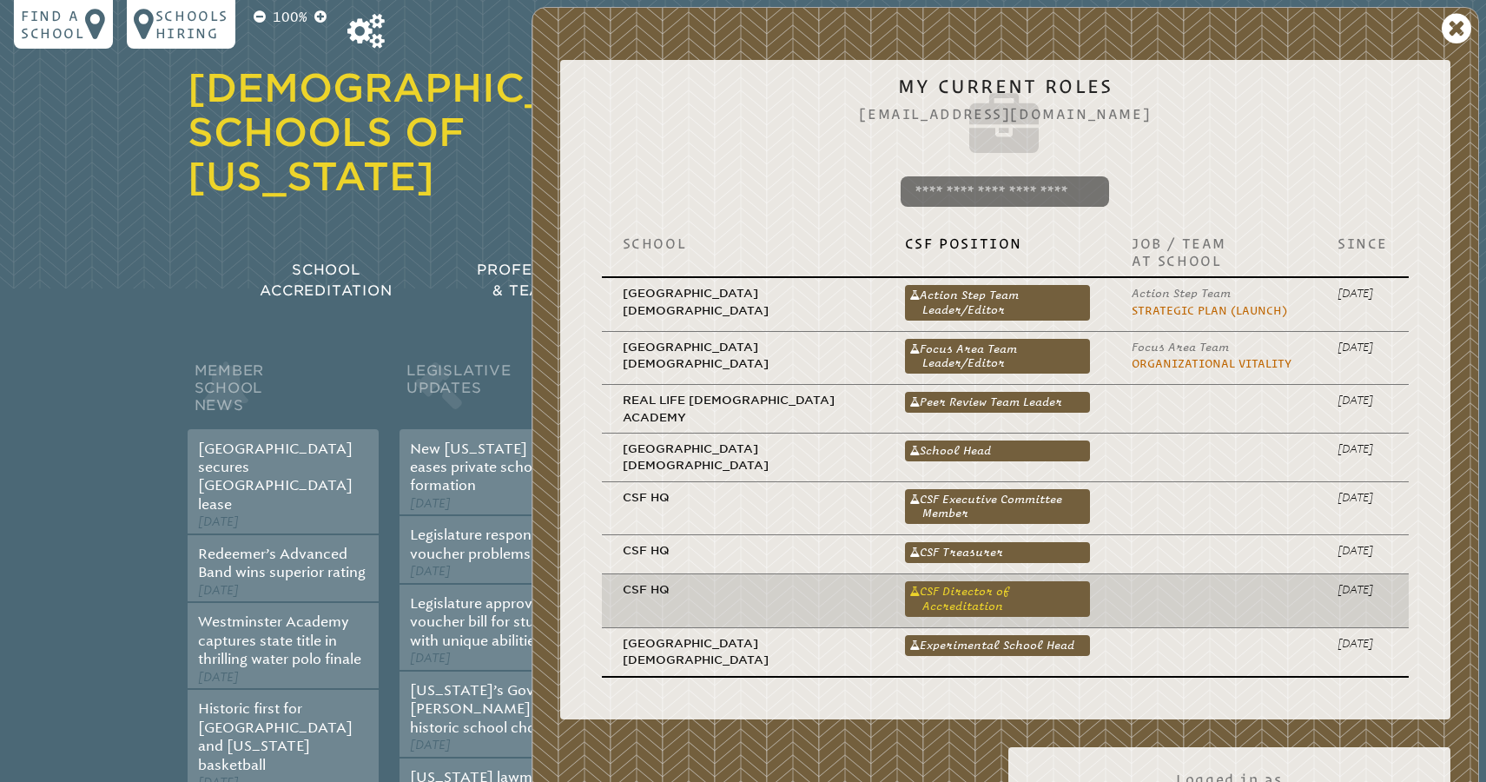
click at [955, 585] on link "CSF Director of Accreditation" at bounding box center [997, 598] width 185 height 35
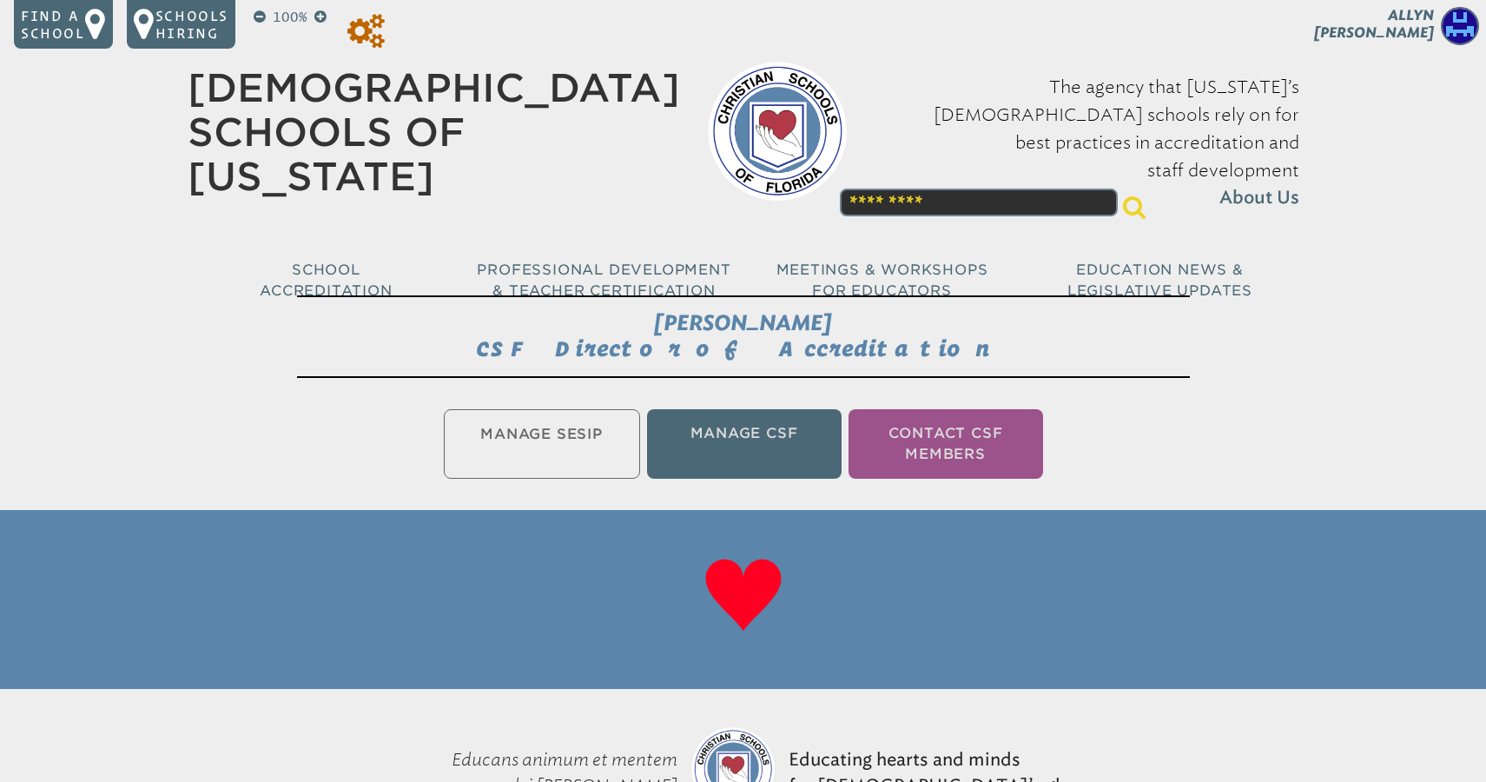
click at [368, 33] on icon at bounding box center [365, 31] width 37 height 35
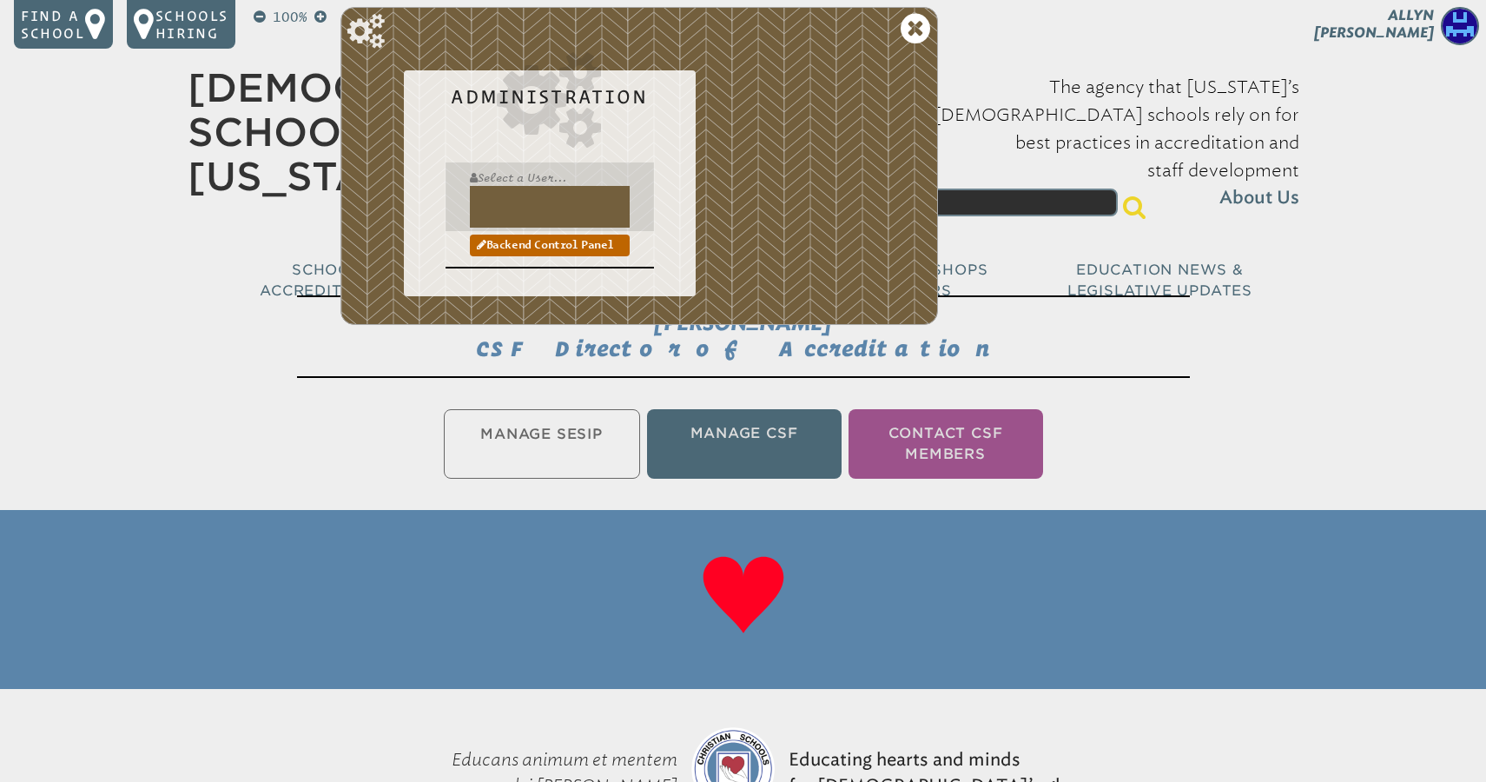
click at [507, 201] on input "text" at bounding box center [550, 207] width 160 height 42
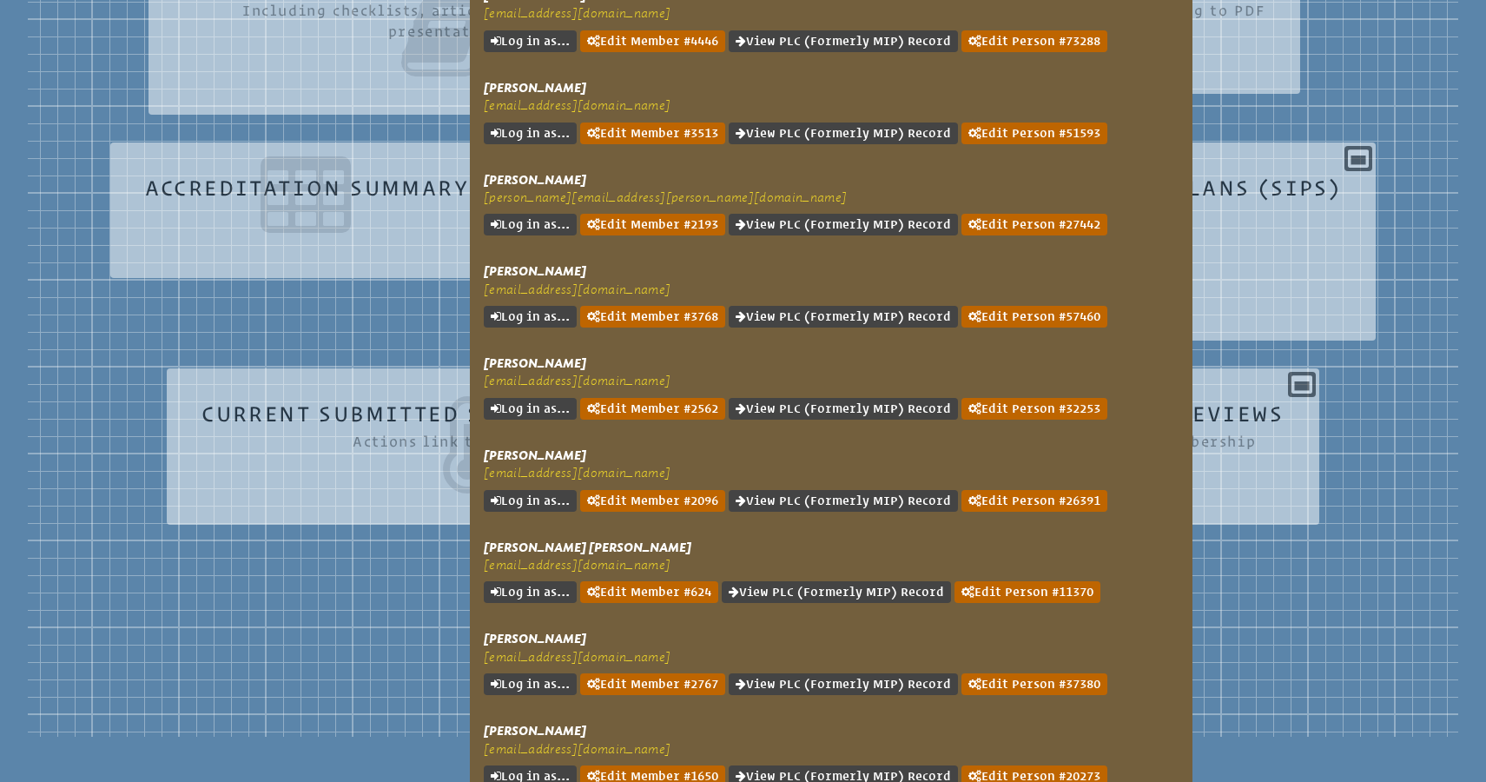
scroll to position [686, 0]
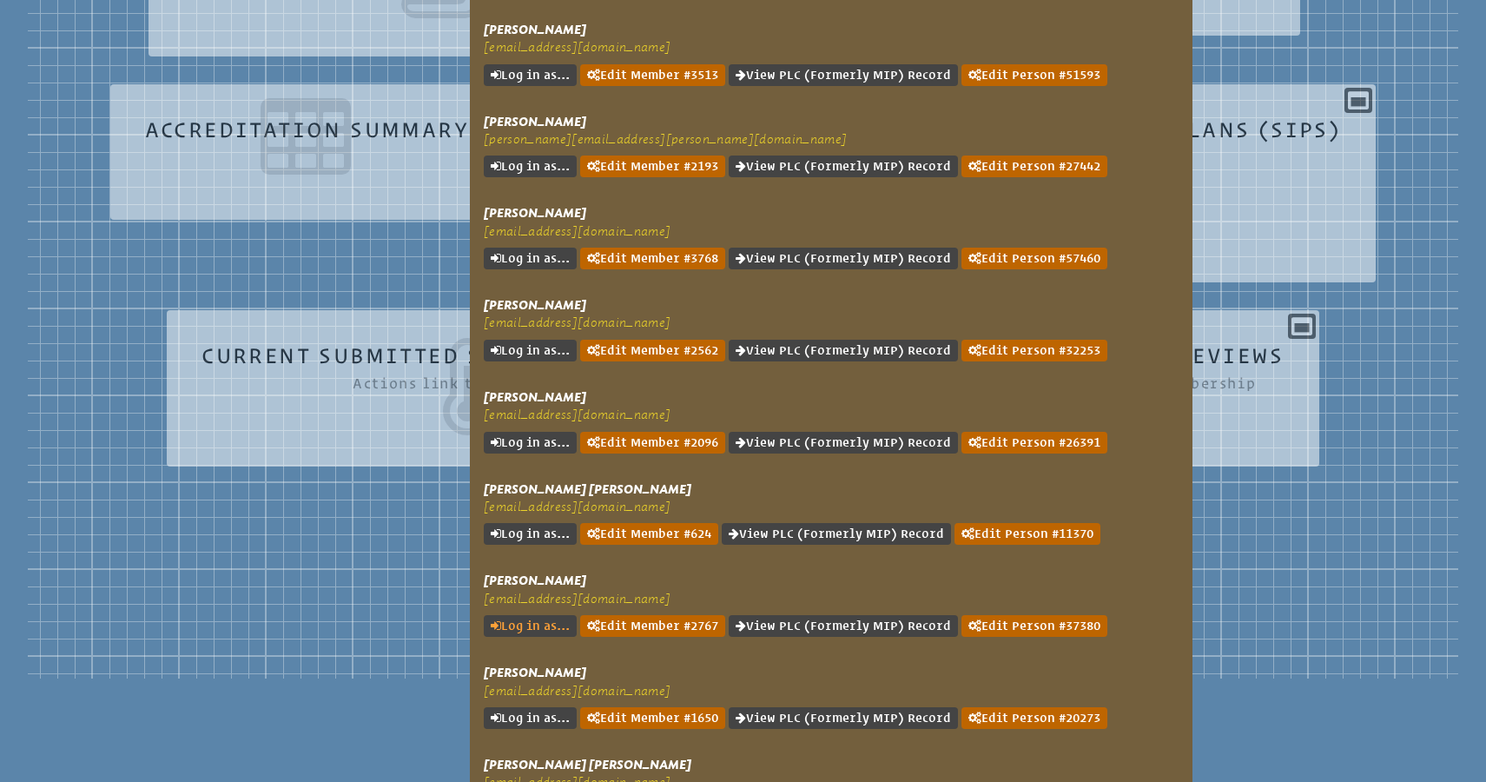
type input "********"
click at [537, 615] on link "Log in as..." at bounding box center [530, 626] width 93 height 22
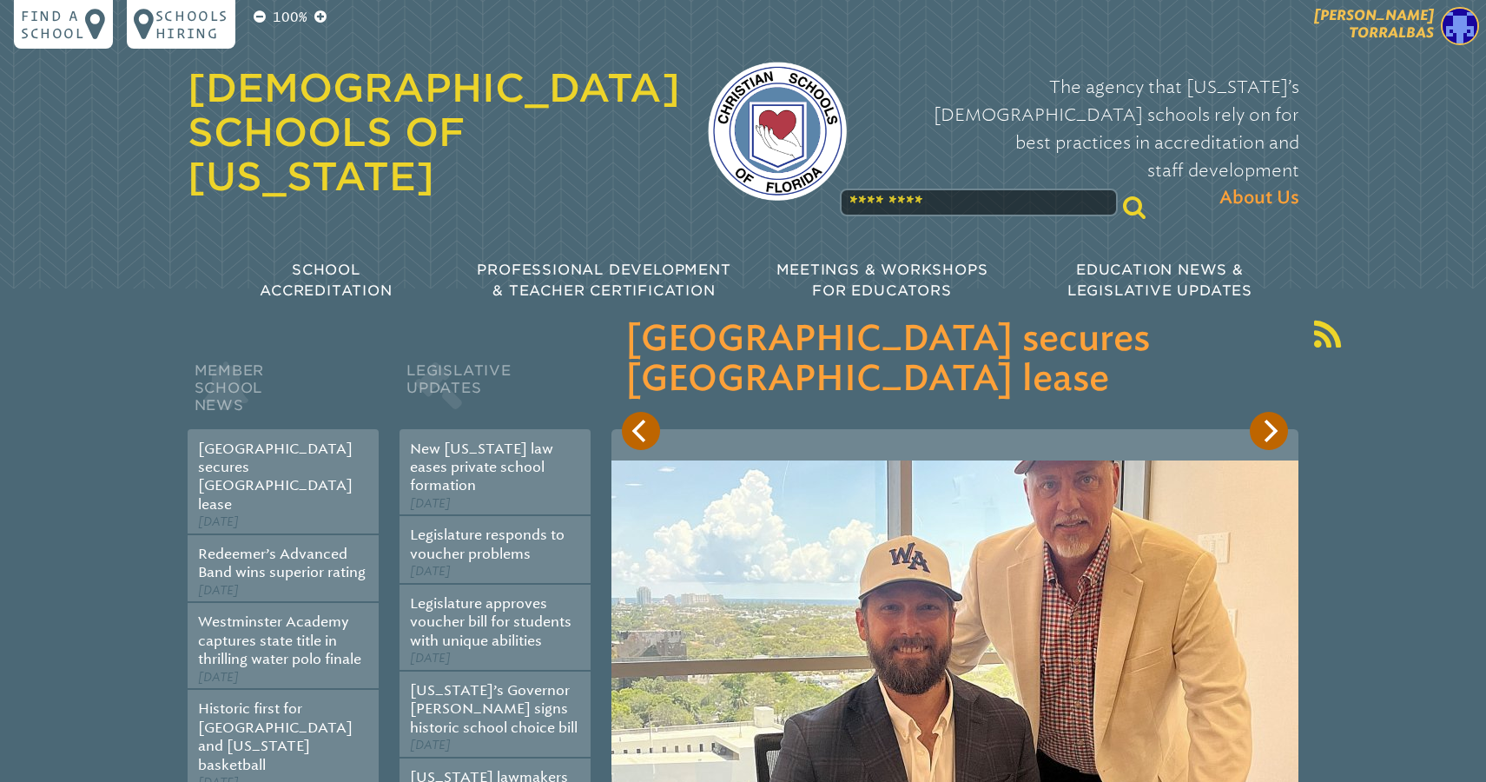
click at [1394, 43] on p "[PERSON_NAME]" at bounding box center [1343, 28] width 285 height 43
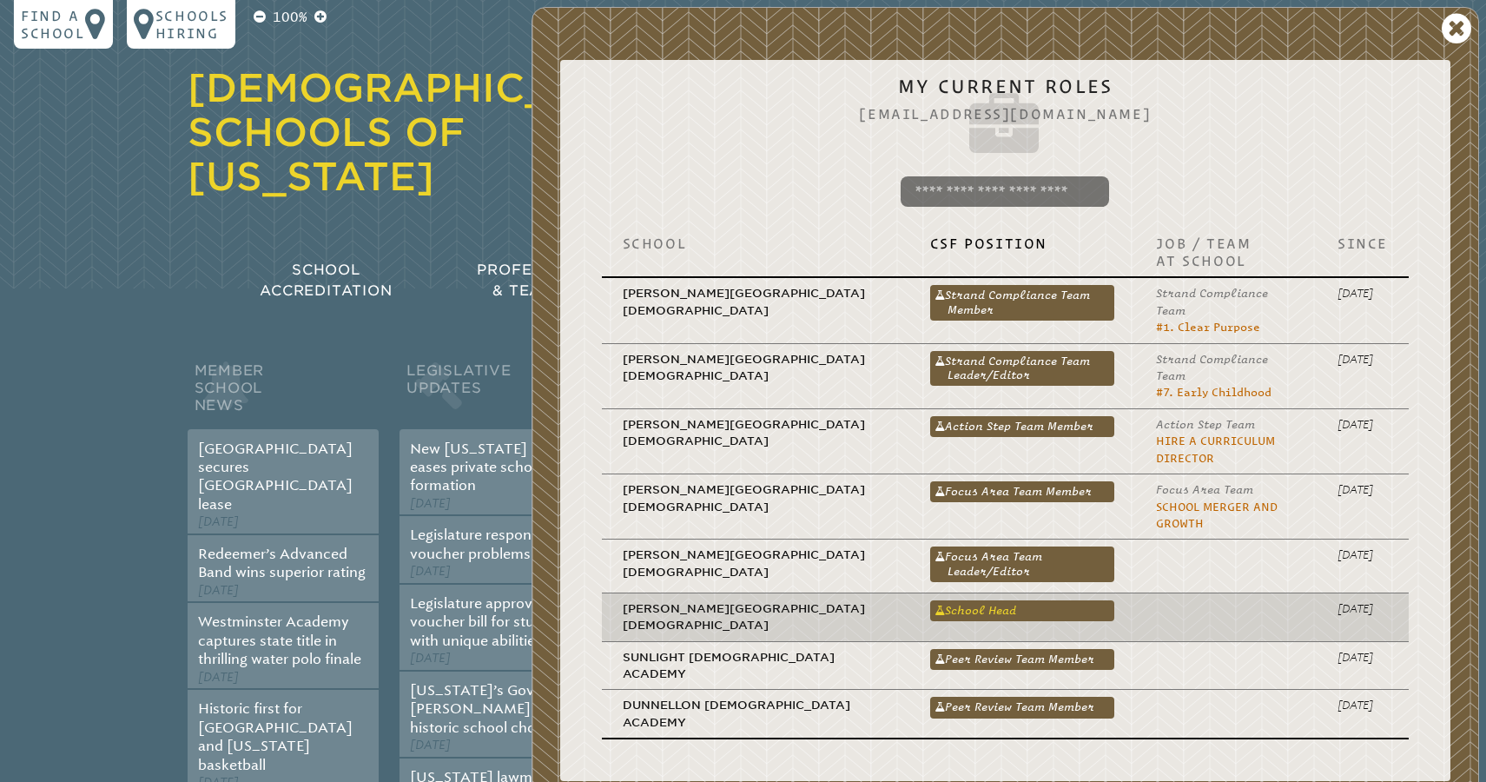
click at [930, 600] on link "School Head" at bounding box center [1022, 610] width 185 height 21
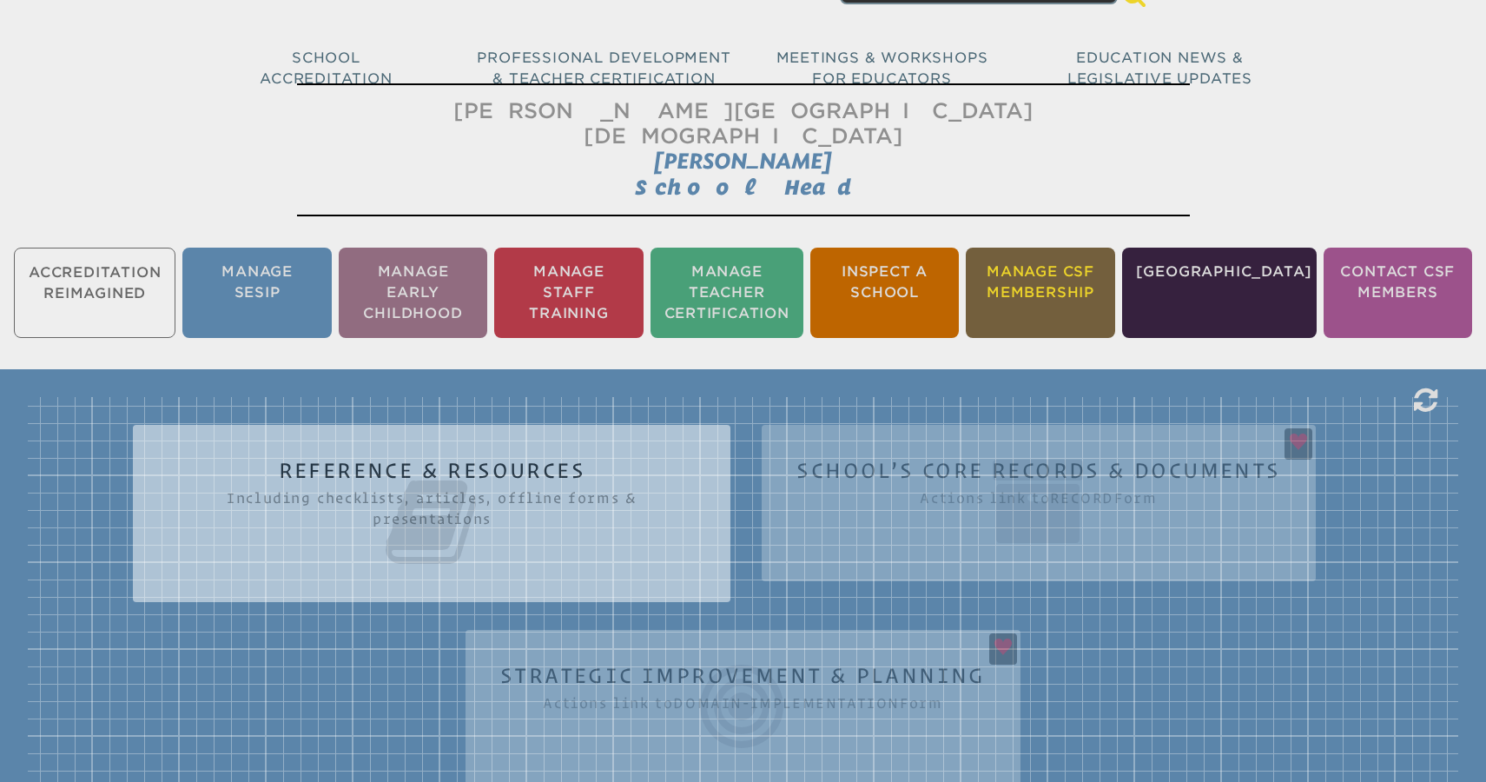
click at [1077, 253] on li "Manage CSF Membership" at bounding box center [1040, 293] width 149 height 90
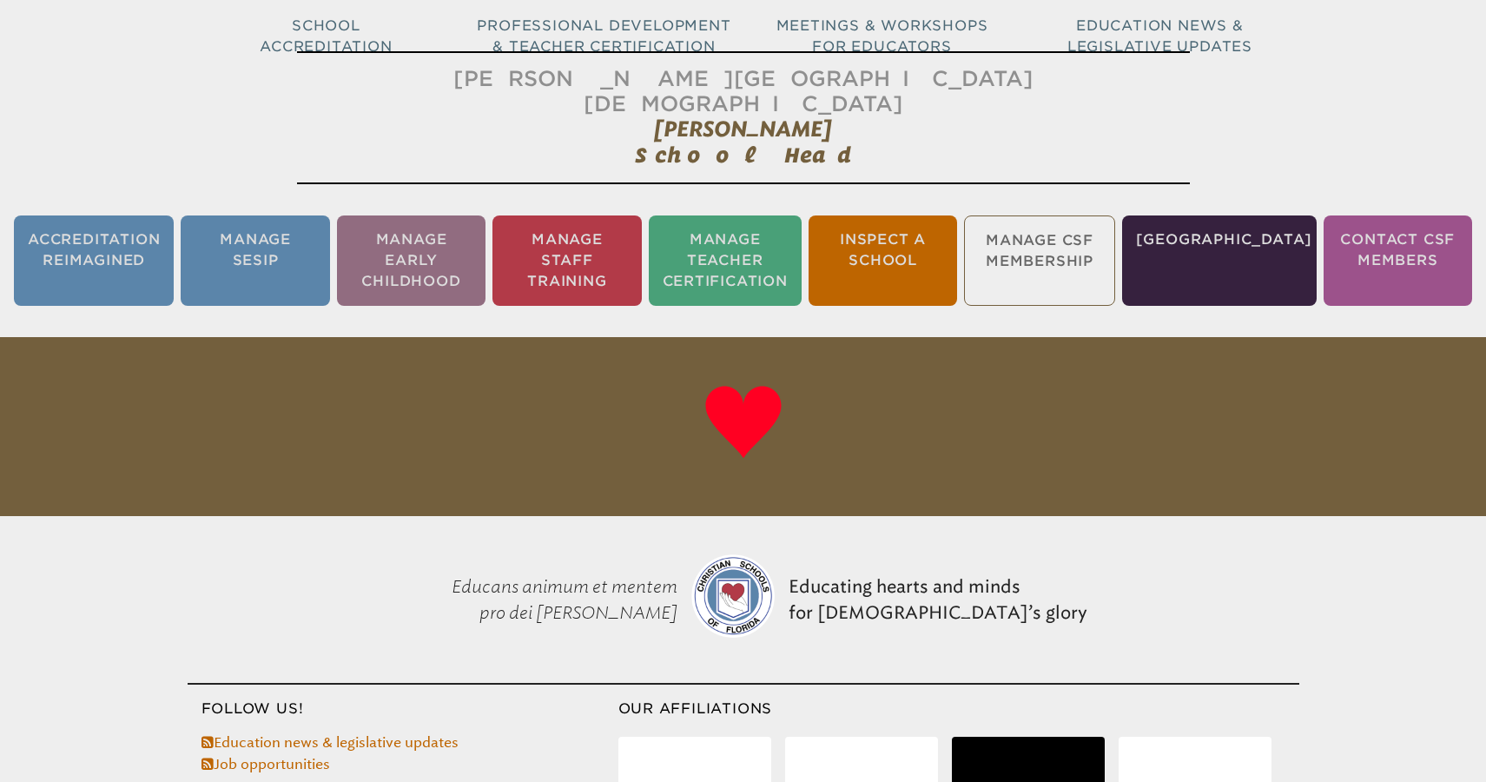
scroll to position [288, 0]
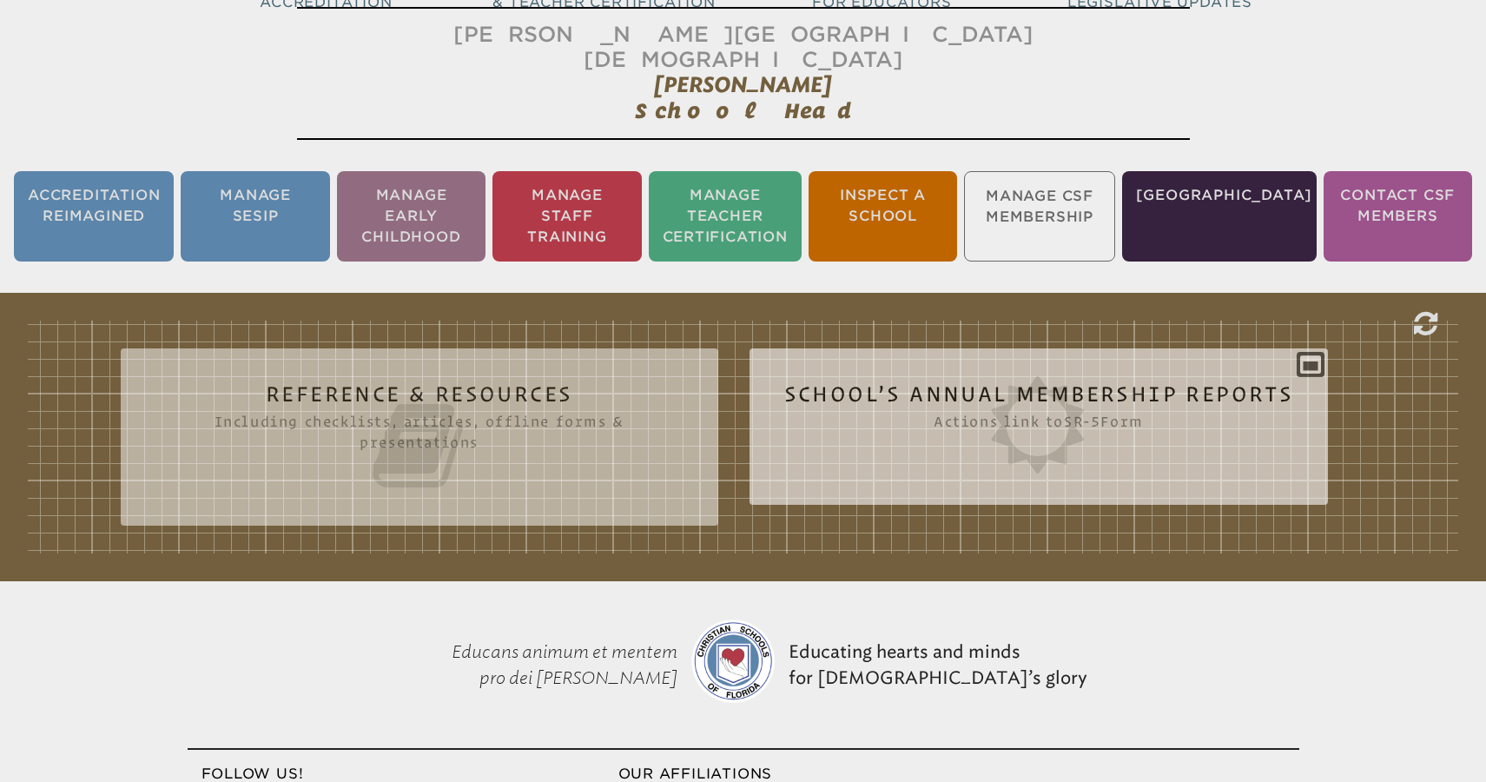
click at [1046, 403] on icon at bounding box center [1039, 424] width 510 height 97
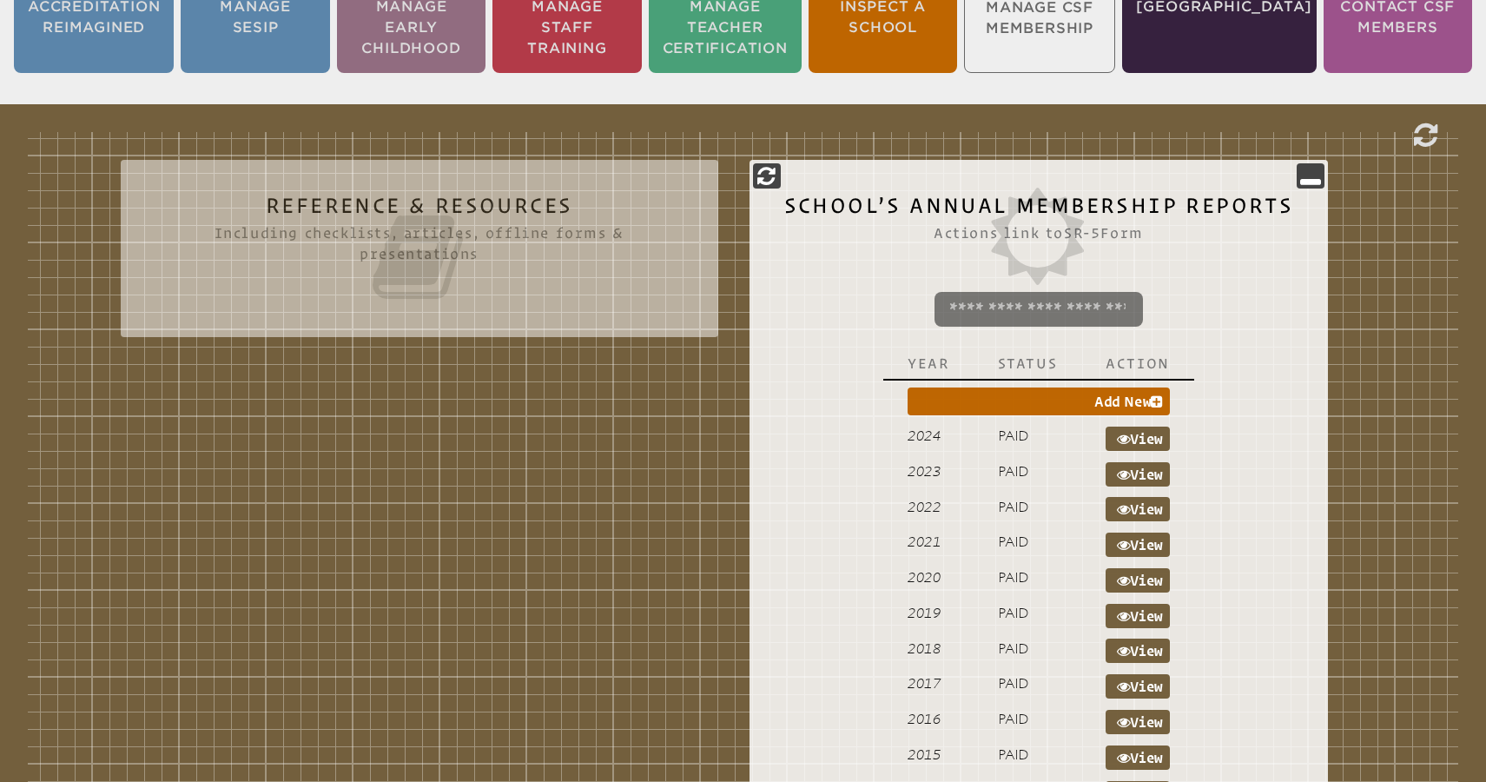
scroll to position [492, 0]
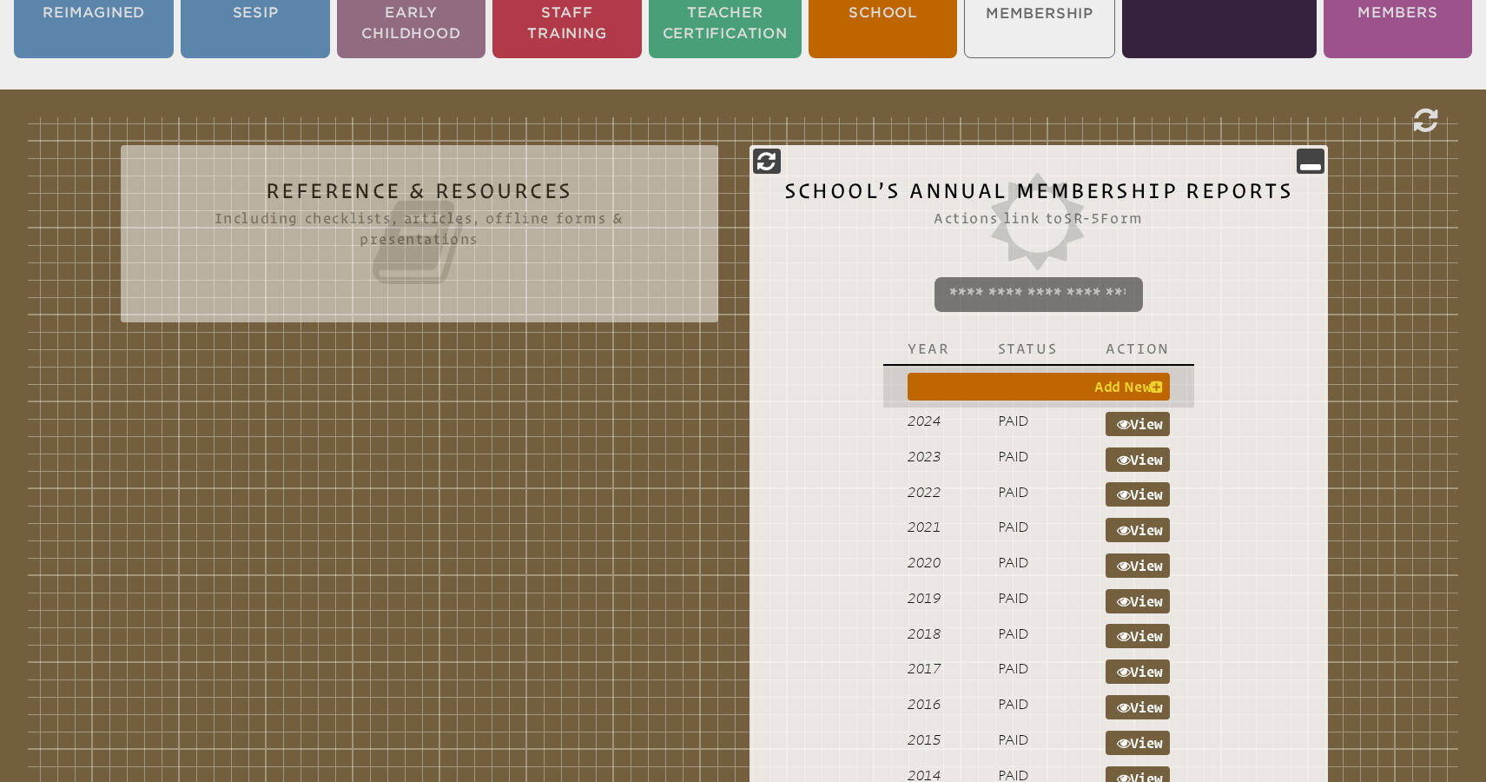
click at [1153, 380] on icon at bounding box center [1157, 387] width 12 height 14
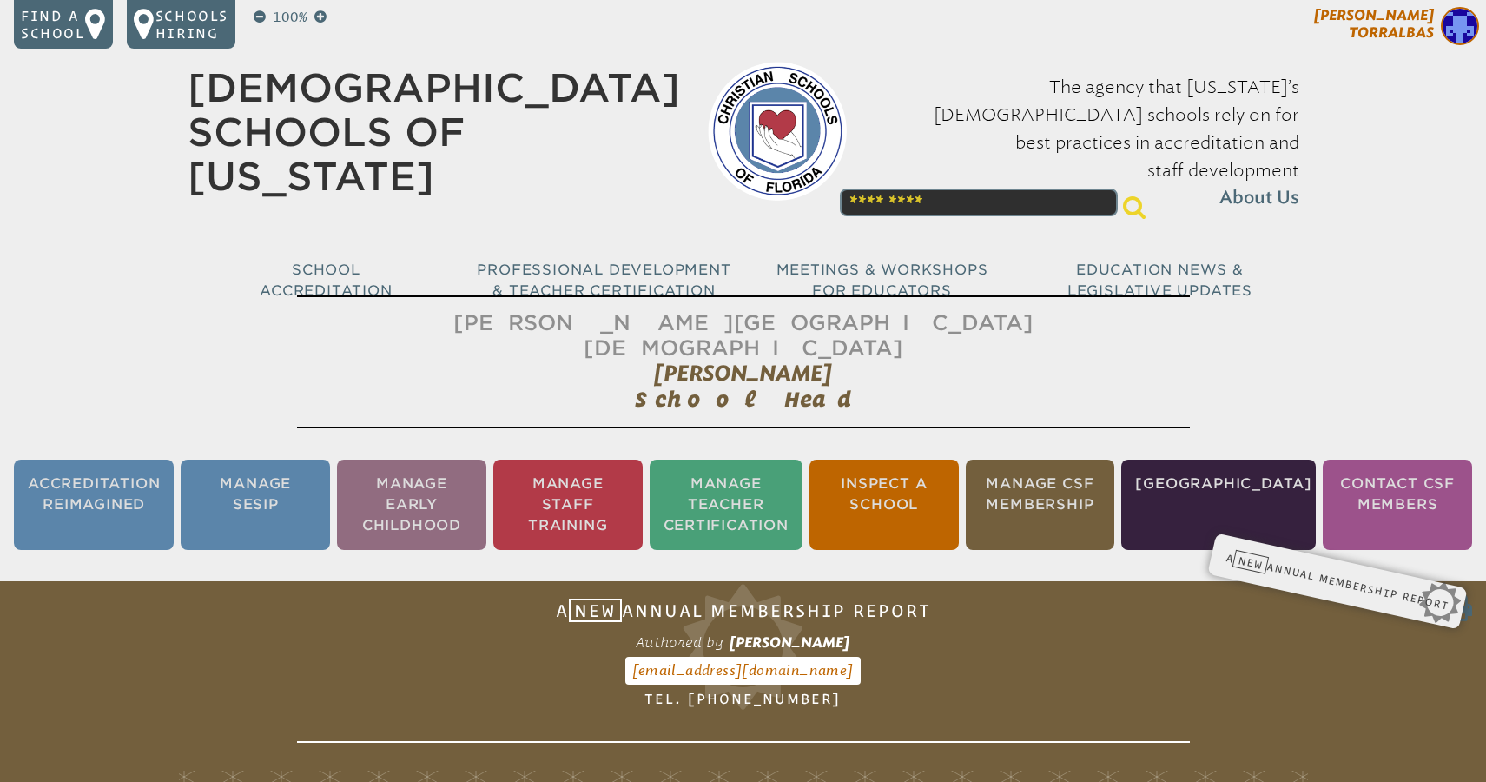
click at [1405, 30] on span "[PERSON_NAME]" at bounding box center [1374, 24] width 120 height 34
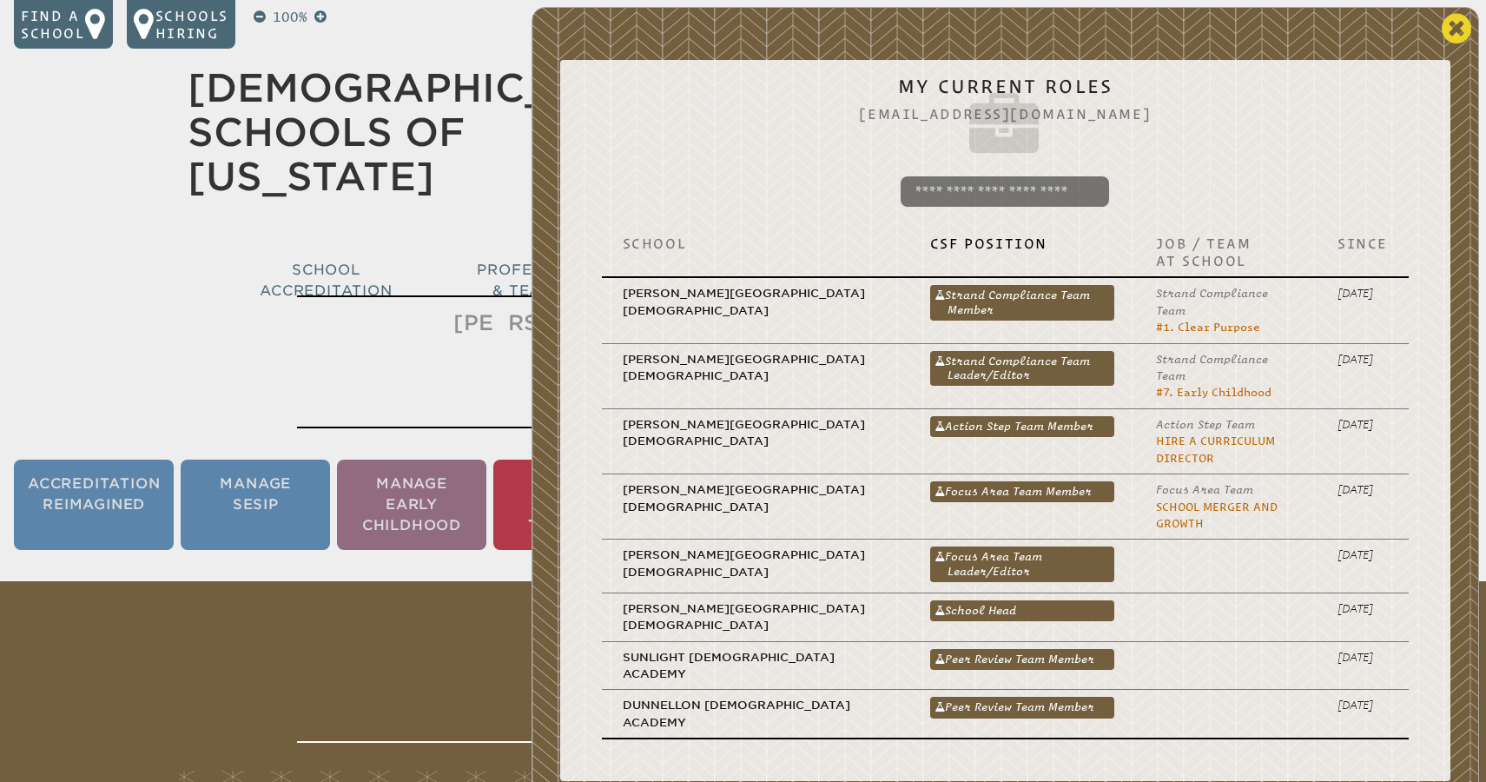
click at [1463, 30] on icon at bounding box center [1457, 28] width 30 height 35
